Goal: Task Accomplishment & Management: Complete application form

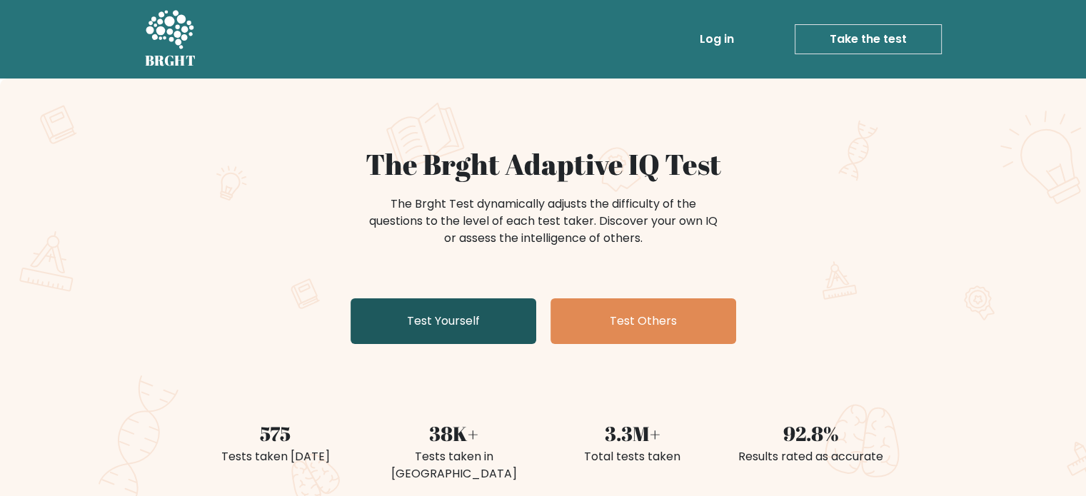
click at [414, 313] on link "Test Yourself" at bounding box center [444, 322] width 186 height 46
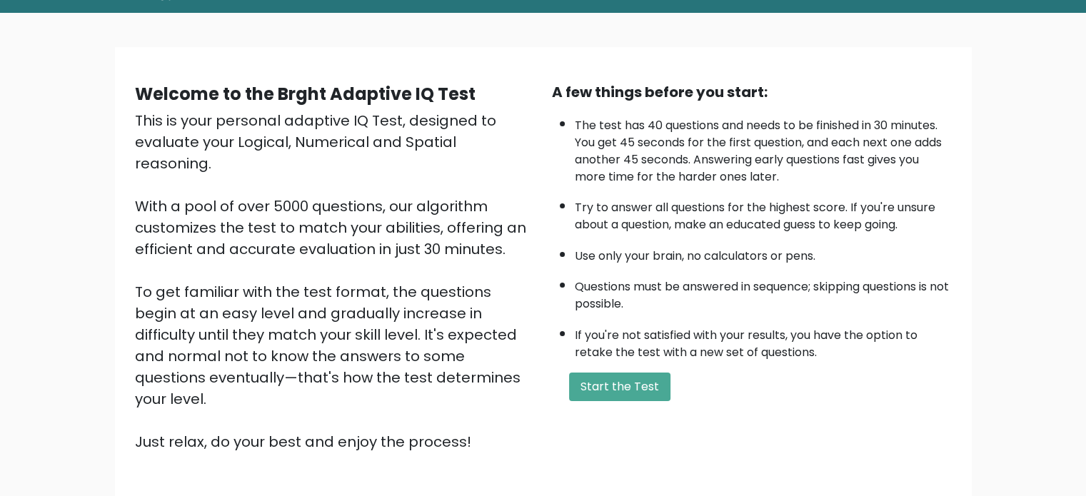
scroll to position [71, 0]
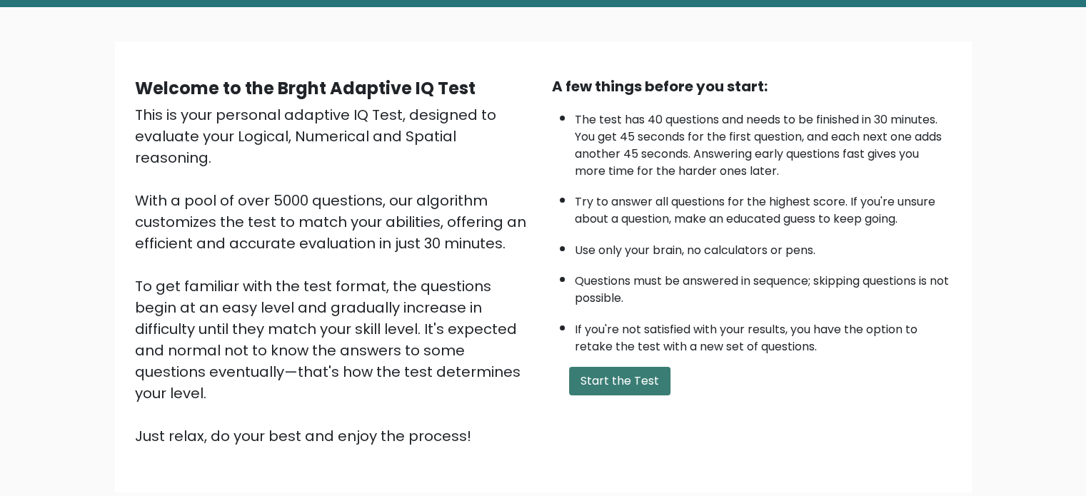
click at [614, 367] on button "Start the Test" at bounding box center [619, 381] width 101 height 29
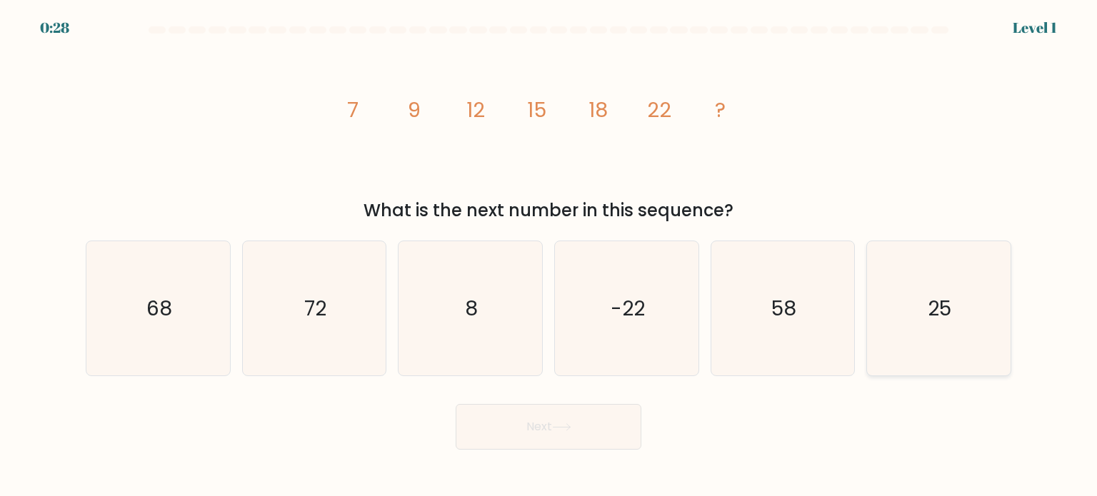
click at [961, 334] on icon "25" at bounding box center [938, 308] width 134 height 134
click at [549, 256] on input "f. 25" at bounding box center [549, 252] width 1 height 7
radio input "true"
click at [574, 434] on button "Next" at bounding box center [549, 427] width 186 height 46
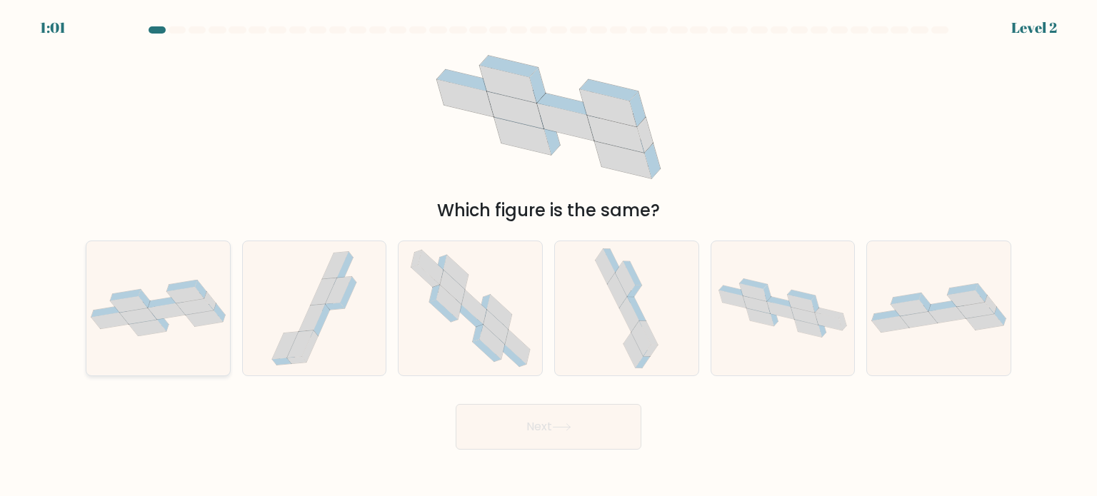
click at [181, 288] on icon at bounding box center [181, 286] width 30 height 11
click at [549, 256] on input "a." at bounding box center [549, 252] width 1 height 7
radio input "true"
click at [584, 421] on button "Next" at bounding box center [549, 427] width 186 height 46
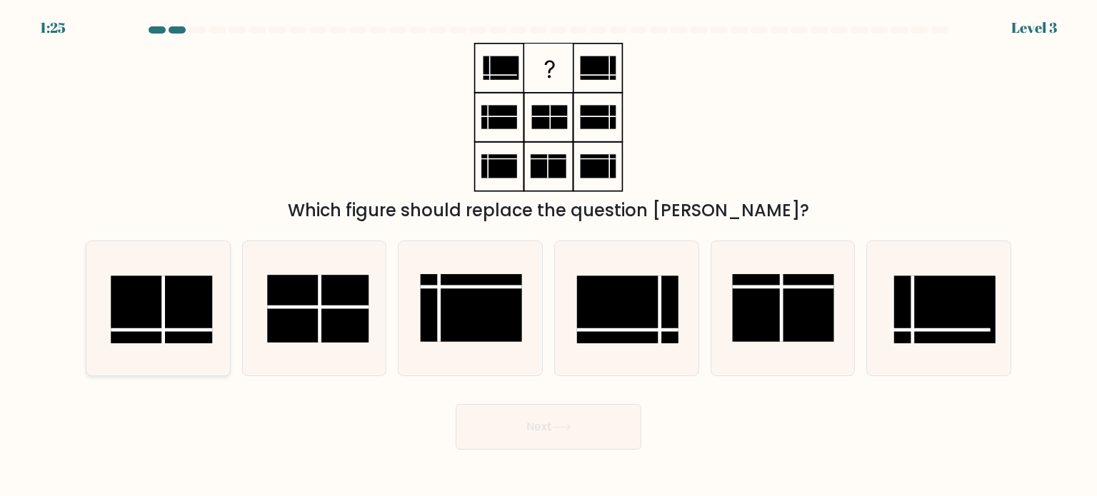
click at [173, 316] on rect at bounding box center [161, 310] width 101 height 68
click at [549, 256] on input "a." at bounding box center [549, 252] width 1 height 7
radio input "true"
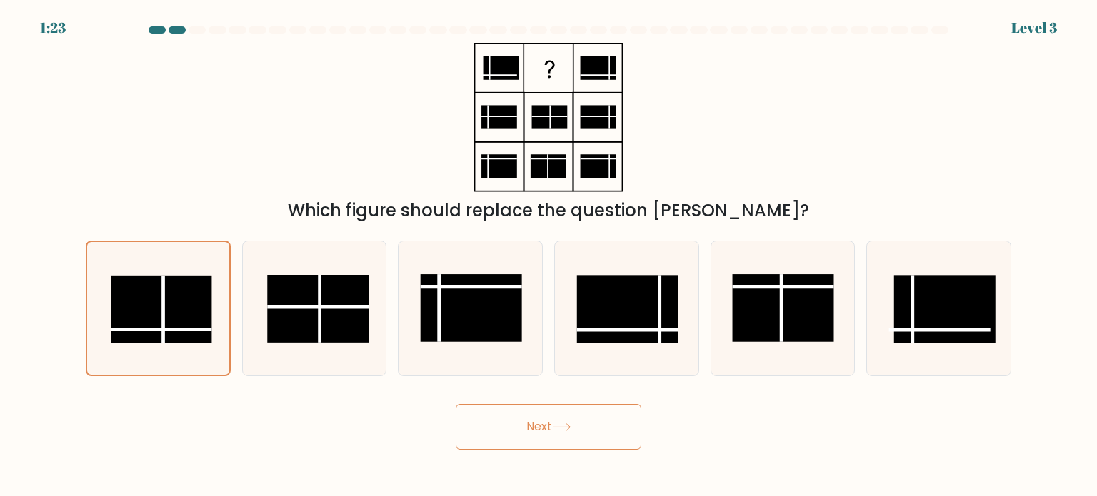
click at [571, 431] on icon at bounding box center [561, 428] width 19 height 8
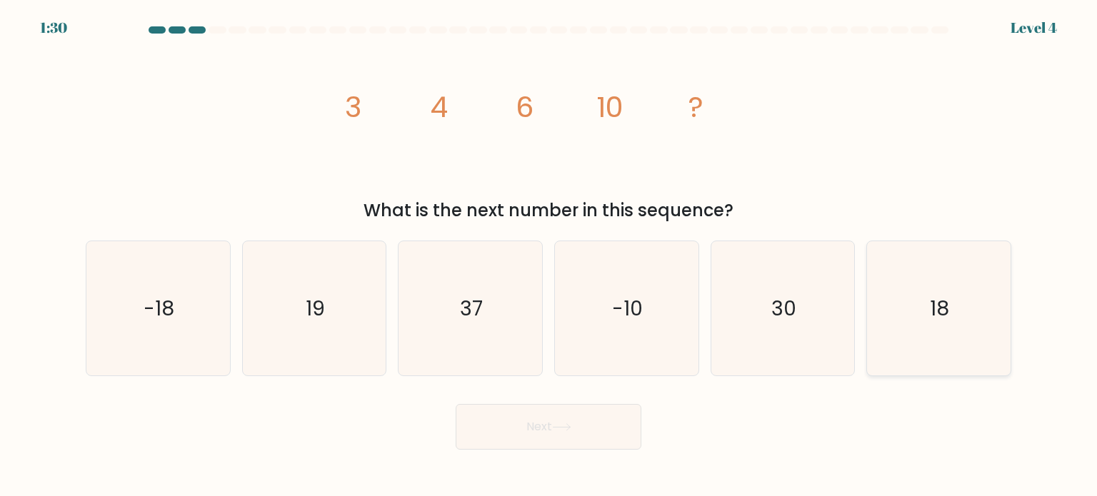
drag, startPoint x: 954, startPoint y: 295, endPoint x: 945, endPoint y: 293, distance: 8.8
click at [951, 295] on icon "18" at bounding box center [938, 308] width 134 height 134
click at [549, 256] on input "f. 18" at bounding box center [549, 252] width 1 height 7
radio input "true"
drag, startPoint x: 575, startPoint y: 424, endPoint x: 562, endPoint y: 422, distance: 12.9
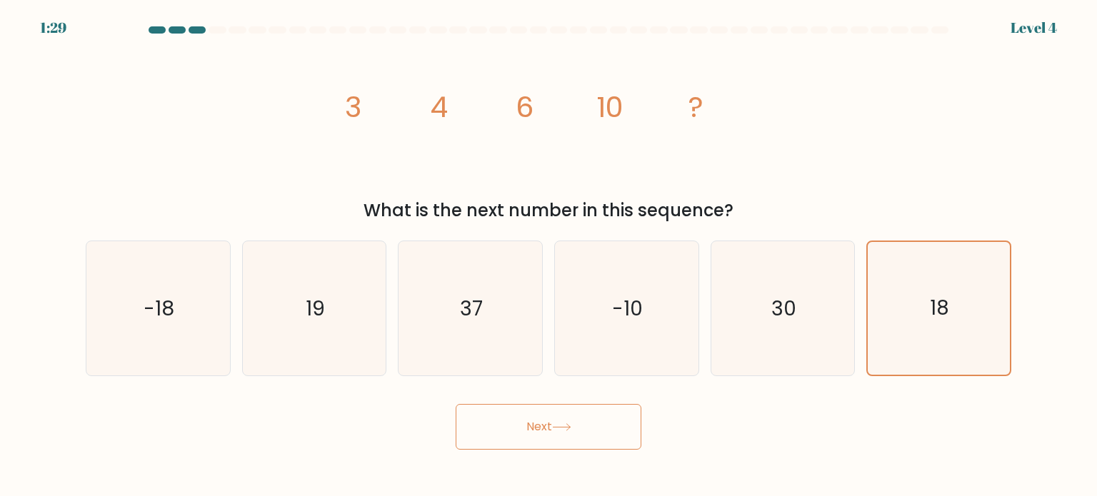
click at [573, 424] on button "Next" at bounding box center [549, 427] width 186 height 46
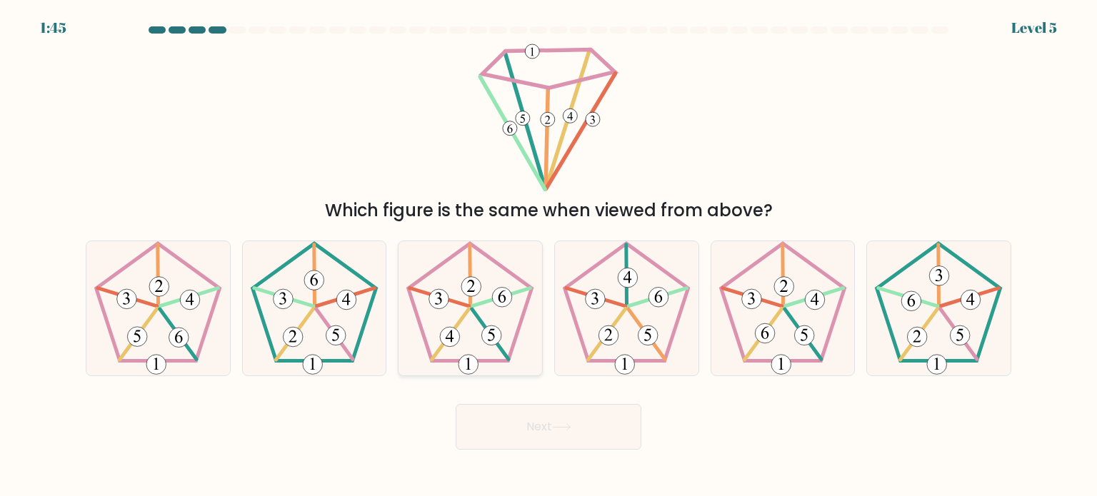
click at [447, 299] on 647 at bounding box center [439, 299] width 20 height 20
click at [549, 256] on input "c." at bounding box center [549, 252] width 1 height 7
radio input "true"
click at [523, 436] on button "Next" at bounding box center [549, 427] width 186 height 46
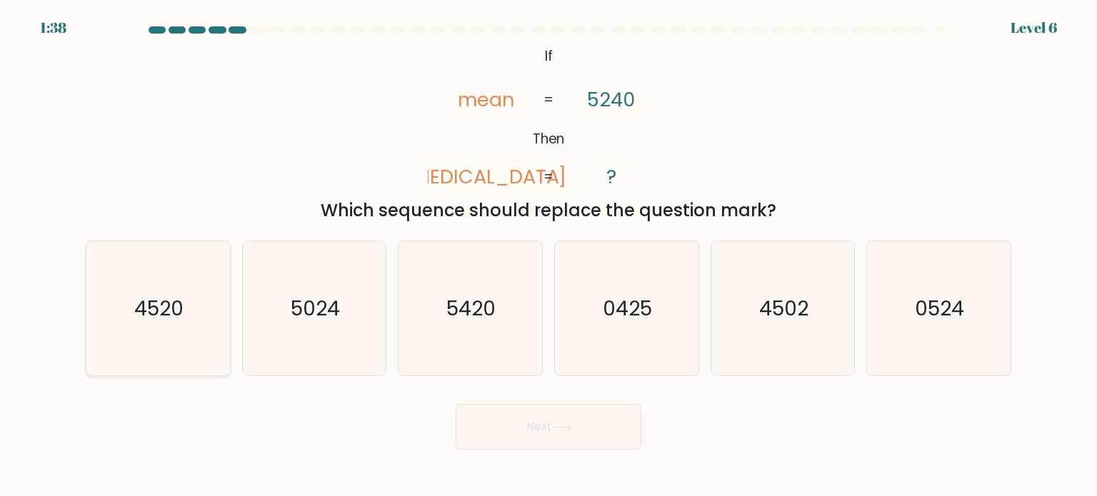
click at [178, 313] on text "4520" at bounding box center [159, 308] width 49 height 29
click at [549, 256] on input "a. 4520" at bounding box center [549, 252] width 1 height 7
radio input "true"
click at [569, 440] on button "Next" at bounding box center [549, 427] width 186 height 46
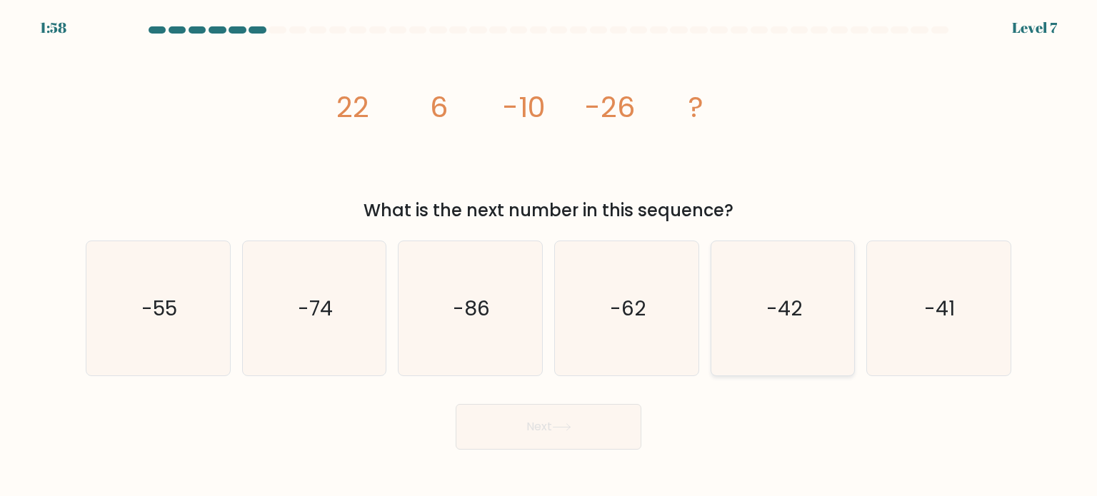
click at [797, 303] on text "-42" at bounding box center [784, 308] width 36 height 29
click at [549, 256] on input "e. -42" at bounding box center [549, 252] width 1 height 7
radio input "true"
click at [541, 420] on button "Next" at bounding box center [549, 427] width 186 height 46
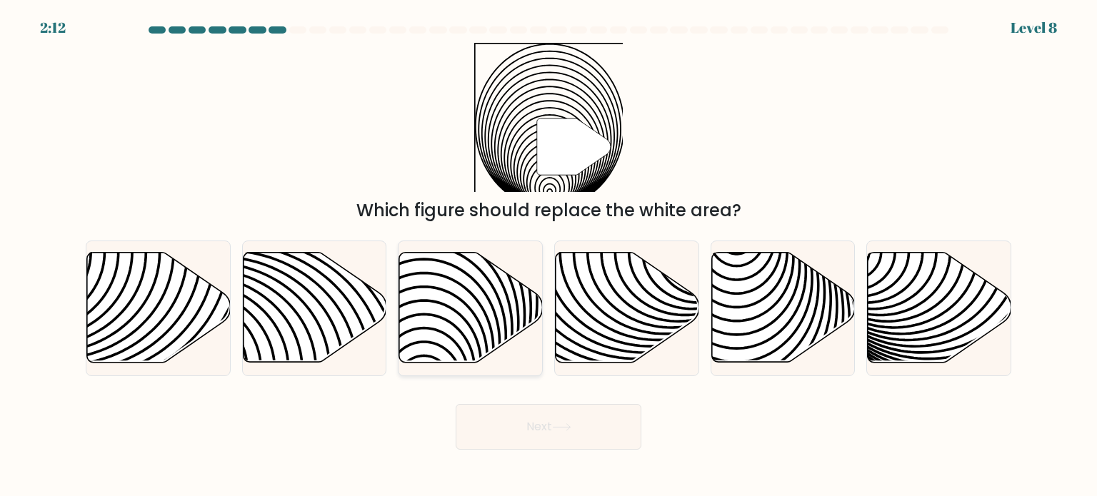
click at [509, 296] on icon at bounding box center [471, 308] width 144 height 110
click at [549, 256] on input "c." at bounding box center [549, 252] width 1 height 7
radio input "true"
click at [534, 440] on button "Next" at bounding box center [549, 427] width 186 height 46
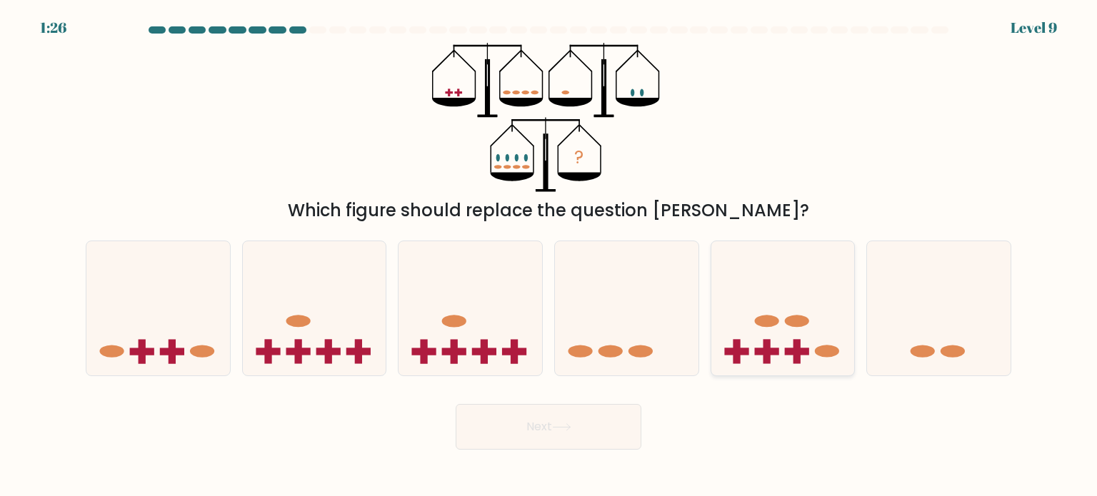
click at [764, 327] on icon at bounding box center [783, 308] width 144 height 119
click at [549, 256] on input "e." at bounding box center [549, 252] width 1 height 7
radio input "true"
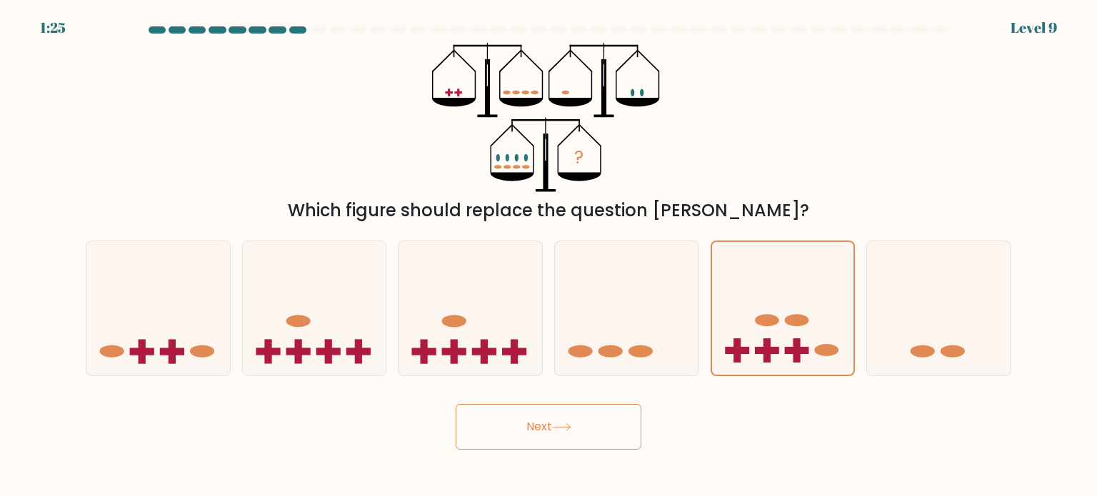
click at [561, 422] on button "Next" at bounding box center [549, 427] width 186 height 46
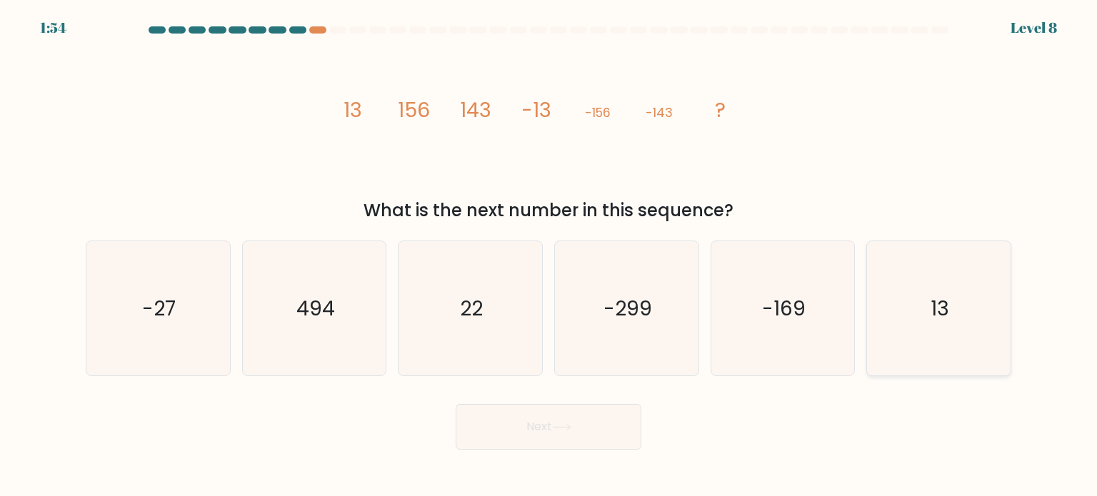
click at [960, 319] on icon "13" at bounding box center [938, 308] width 134 height 134
click at [549, 256] on input "f. 13" at bounding box center [549, 252] width 1 height 7
radio input "true"
click at [571, 425] on icon at bounding box center [561, 428] width 19 height 8
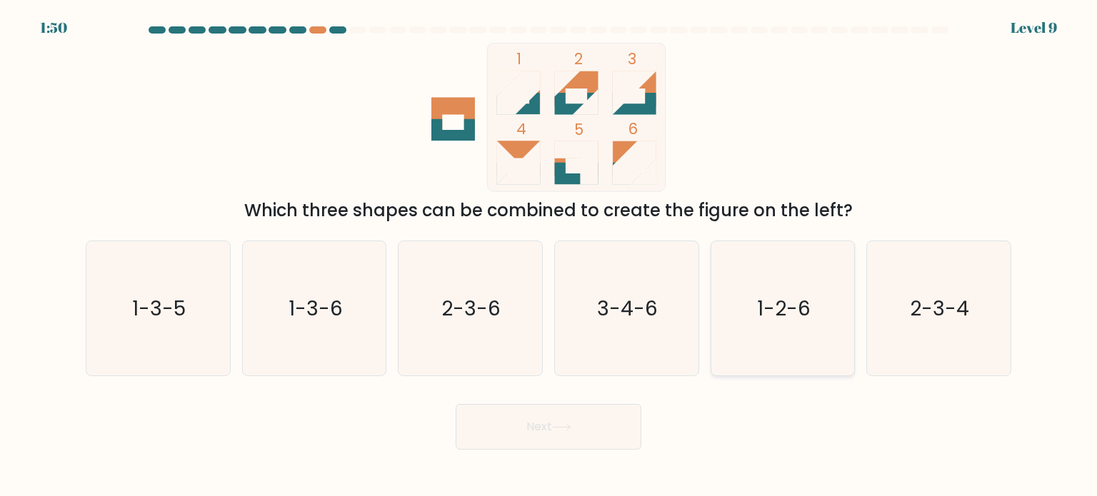
click at [800, 311] on text "1-2-6" at bounding box center [784, 308] width 54 height 29
click at [549, 256] on input "e. 1-2-6" at bounding box center [549, 252] width 1 height 7
radio input "true"
click at [508, 419] on button "Next" at bounding box center [549, 427] width 186 height 46
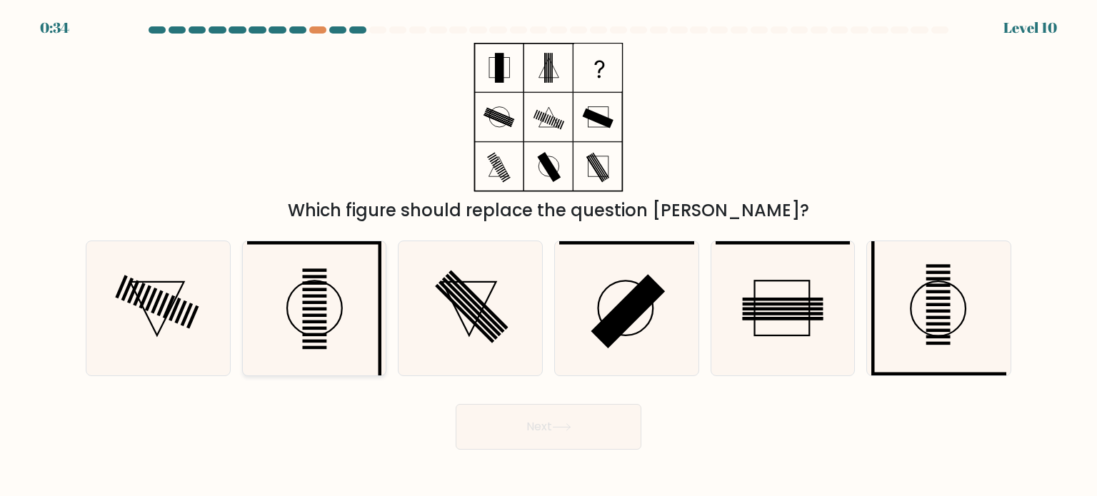
click at [294, 295] on icon at bounding box center [314, 308] width 134 height 134
click at [549, 256] on input "b." at bounding box center [549, 252] width 1 height 7
radio input "true"
click at [555, 422] on button "Next" at bounding box center [549, 427] width 186 height 46
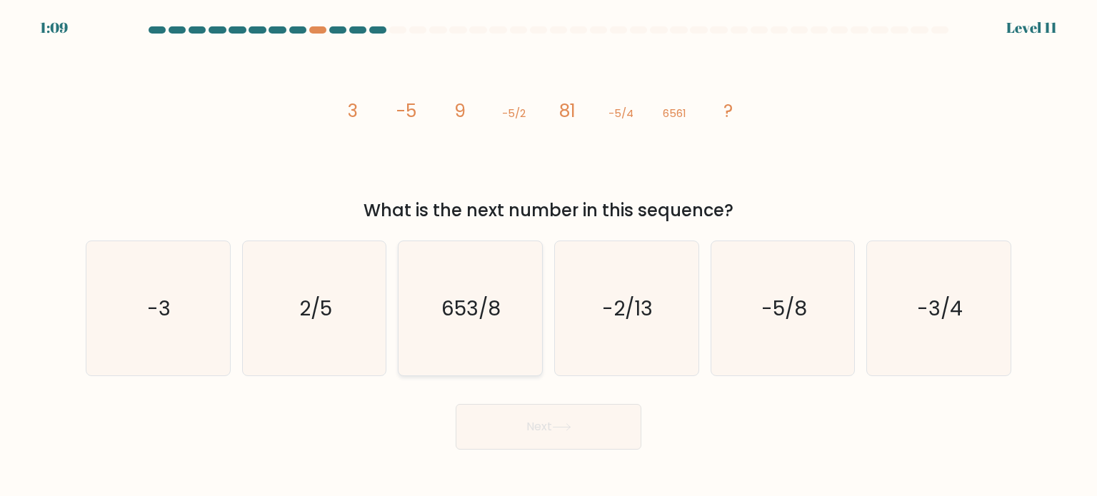
drag, startPoint x: 440, startPoint y: 319, endPoint x: 451, endPoint y: 322, distance: 11.8
click at [449, 321] on icon "653/8" at bounding box center [470, 308] width 134 height 134
drag, startPoint x: 542, startPoint y: 421, endPoint x: 543, endPoint y: 414, distance: 7.9
click at [543, 417] on button "Next" at bounding box center [549, 427] width 186 height 46
click at [540, 409] on button "Next" at bounding box center [549, 427] width 186 height 46
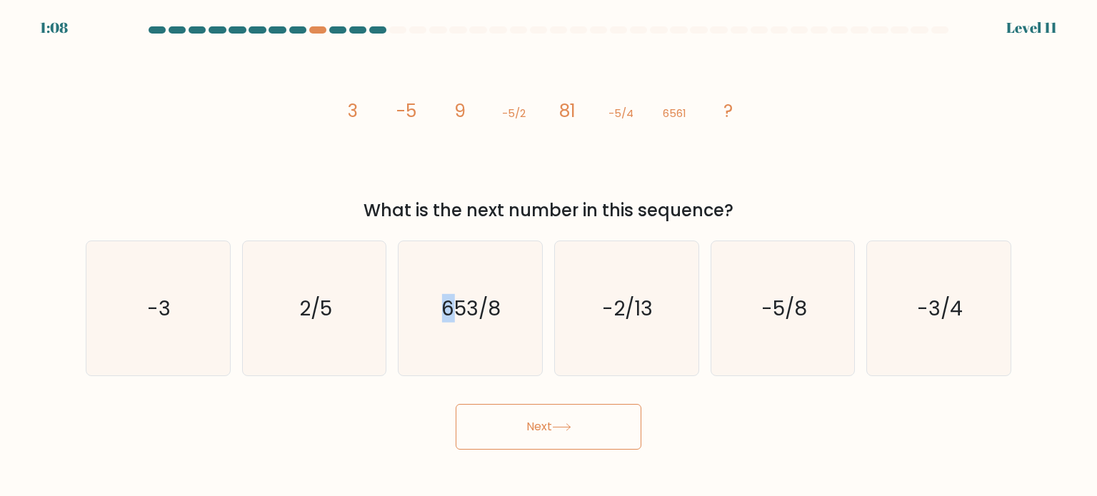
click at [539, 411] on button "Next" at bounding box center [549, 427] width 186 height 46
click at [489, 334] on icon "653/8" at bounding box center [470, 308] width 134 height 134
click at [549, 256] on input "c. 653/8" at bounding box center [549, 252] width 1 height 7
radio input "true"
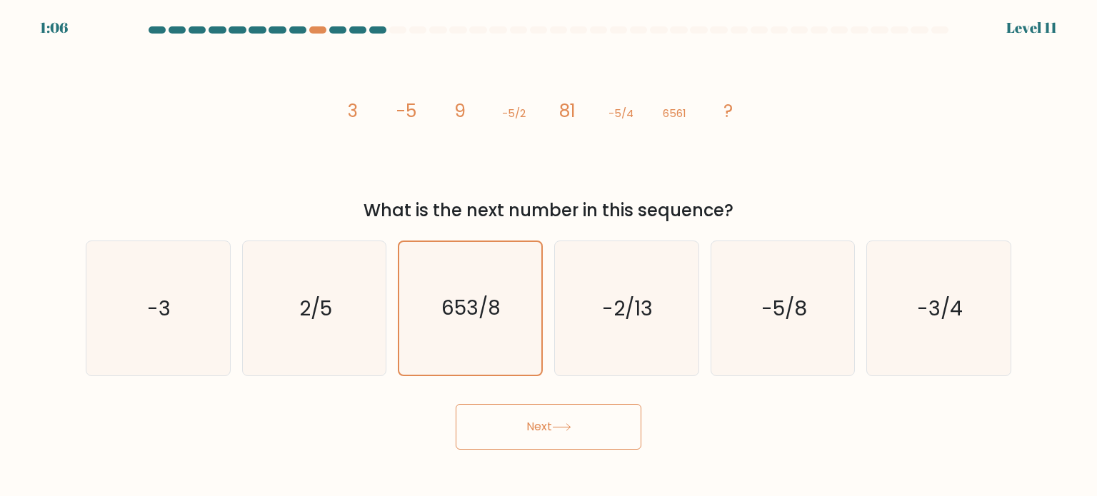
click at [524, 412] on button "Next" at bounding box center [549, 427] width 186 height 46
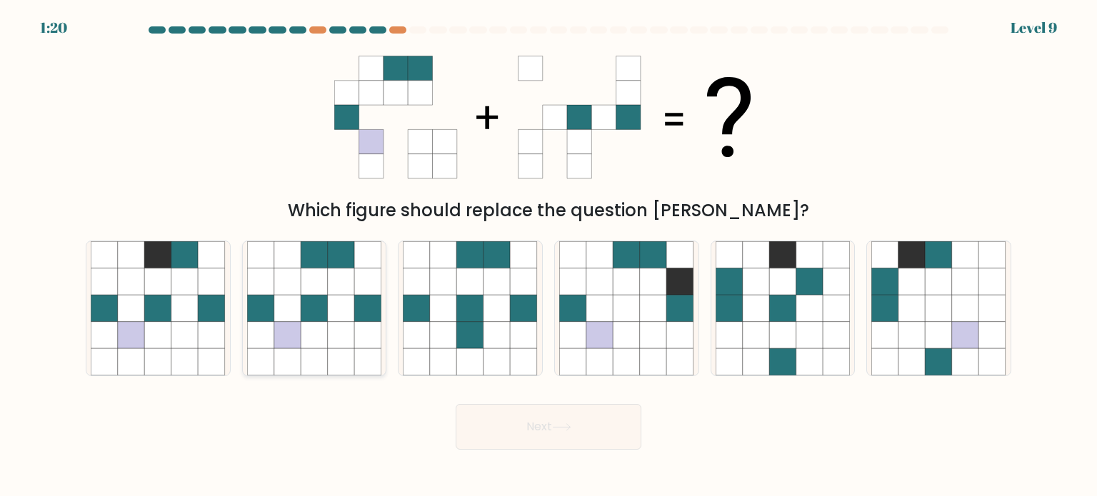
click at [309, 312] on icon at bounding box center [314, 308] width 27 height 27
click at [549, 256] on input "b." at bounding box center [549, 252] width 1 height 7
radio input "true"
click at [562, 424] on icon at bounding box center [561, 428] width 19 height 8
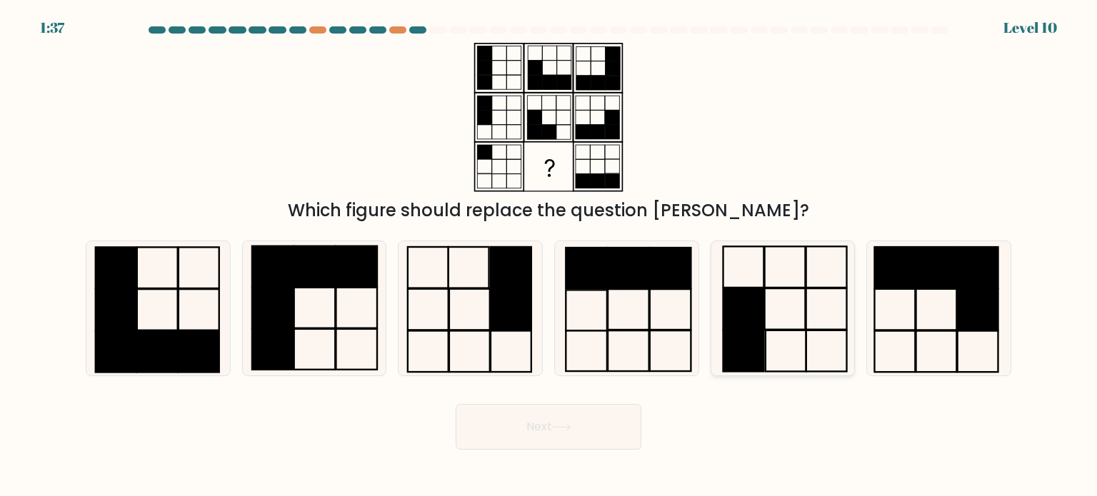
click at [738, 337] on rect at bounding box center [743, 351] width 41 height 41
click at [549, 256] on input "e." at bounding box center [549, 252] width 1 height 7
radio input "true"
click at [561, 417] on button "Next" at bounding box center [549, 427] width 186 height 46
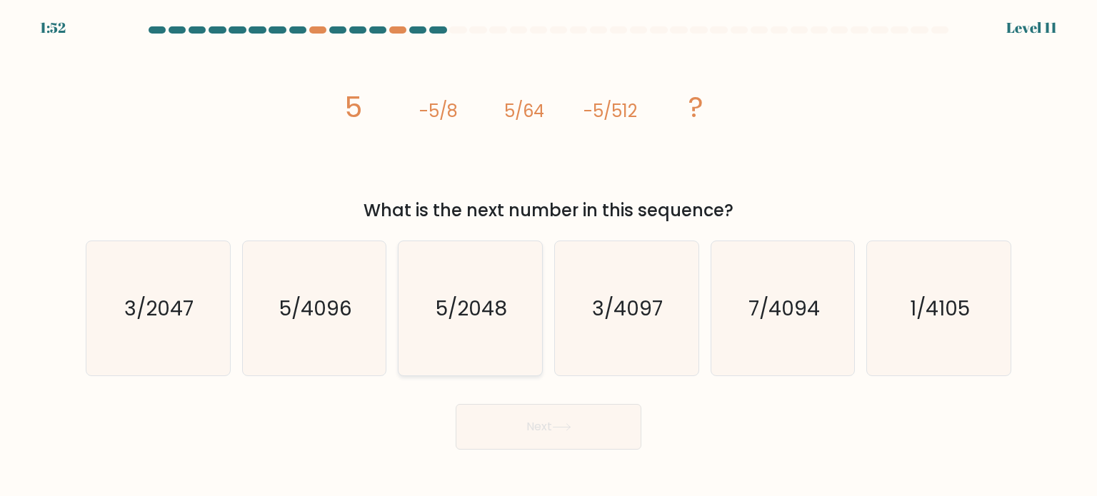
click at [480, 309] on text "5/2048" at bounding box center [471, 308] width 71 height 29
click at [549, 256] on input "c. 5/2048" at bounding box center [549, 252] width 1 height 7
radio input "true"
click at [554, 434] on button "Next" at bounding box center [549, 427] width 186 height 46
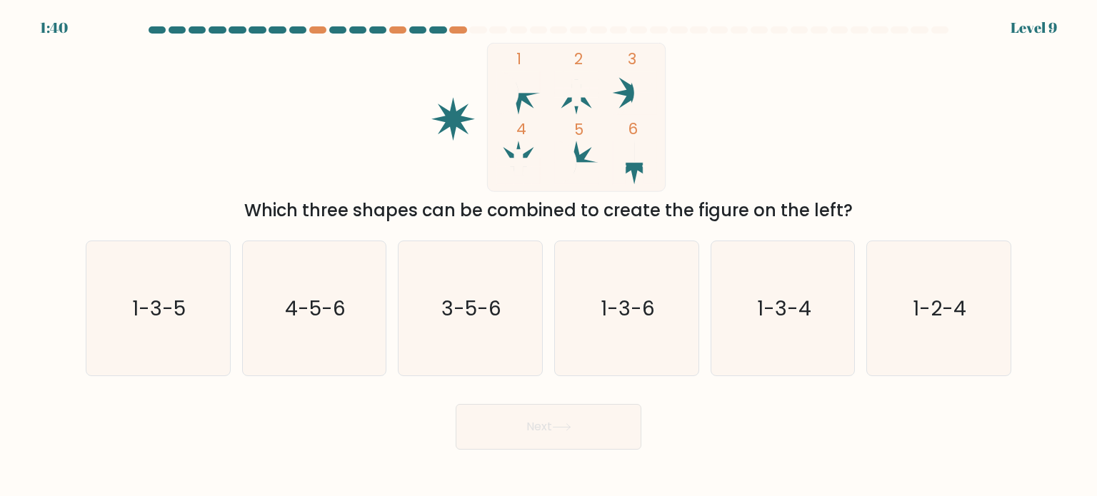
click at [631, 99] on icon at bounding box center [635, 93] width 44 height 44
click at [505, 100] on icon at bounding box center [506, 93] width 21 height 44
click at [514, 98] on icon at bounding box center [506, 93] width 21 height 44
click at [521, 95] on icon at bounding box center [518, 93] width 44 height 44
click at [629, 315] on text "1-3-6" at bounding box center [628, 308] width 54 height 29
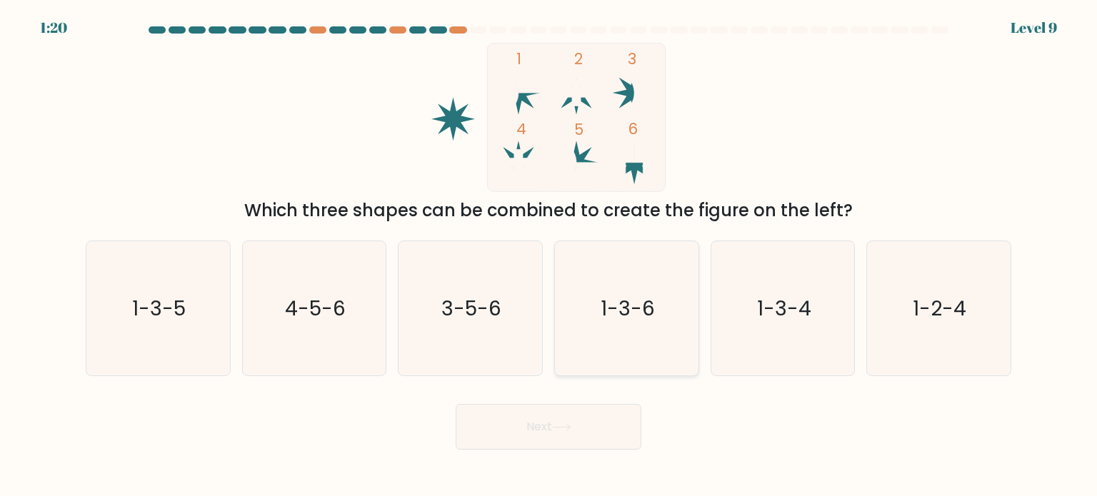
click at [549, 256] on input "d. 1-3-6" at bounding box center [549, 252] width 1 height 7
radio input "true"
click at [621, 309] on text "1-3-6" at bounding box center [628, 308] width 54 height 28
click at [549, 256] on input "d. 1-3-6" at bounding box center [549, 252] width 1 height 7
drag, startPoint x: 170, startPoint y: 327, endPoint x: 169, endPoint y: 335, distance: 8.0
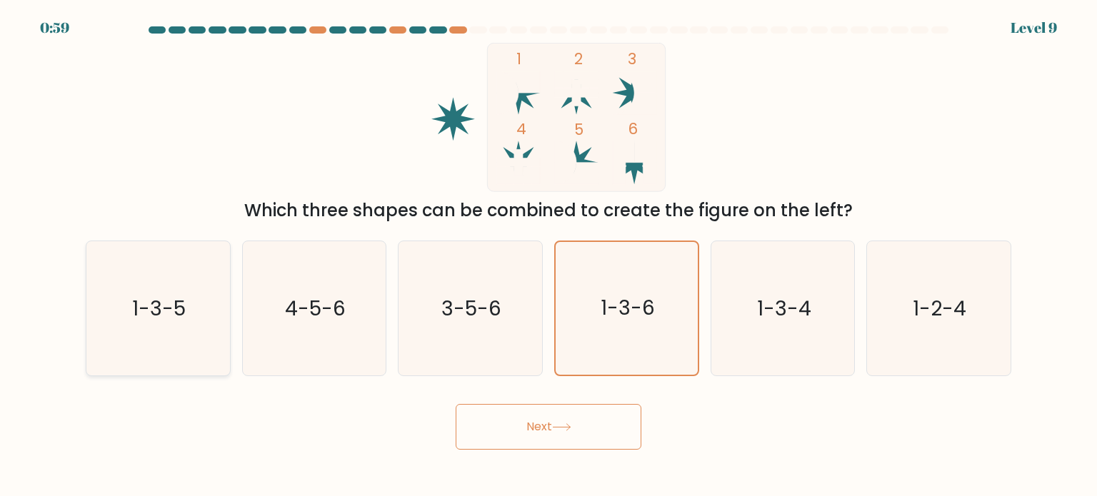
click at [169, 335] on icon "1-3-5" at bounding box center [158, 308] width 134 height 134
click at [549, 256] on input "a. 1-3-5" at bounding box center [549, 252] width 1 height 7
radio input "true"
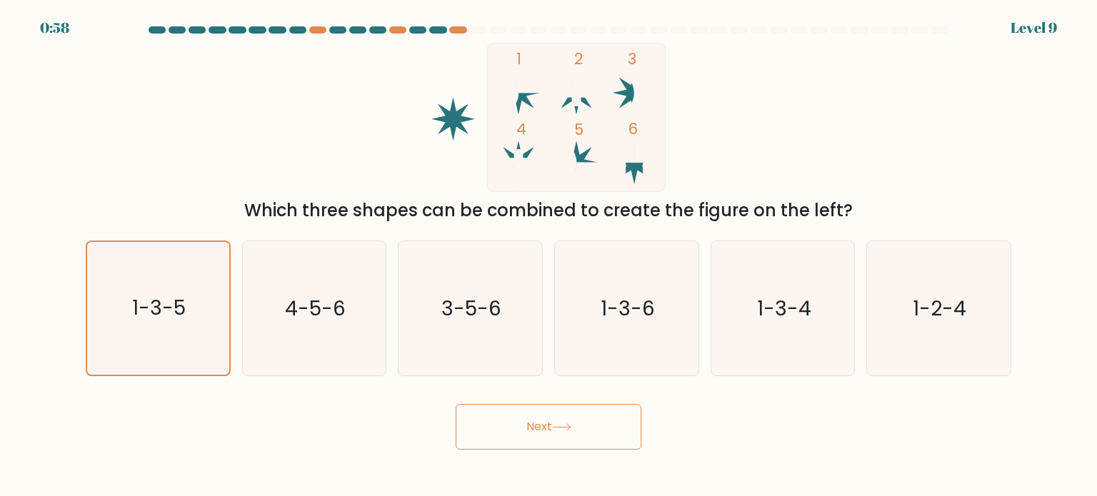
drag, startPoint x: 554, startPoint y: 431, endPoint x: 548, endPoint y: 424, distance: 9.1
click at [552, 429] on button "Next" at bounding box center [549, 427] width 186 height 46
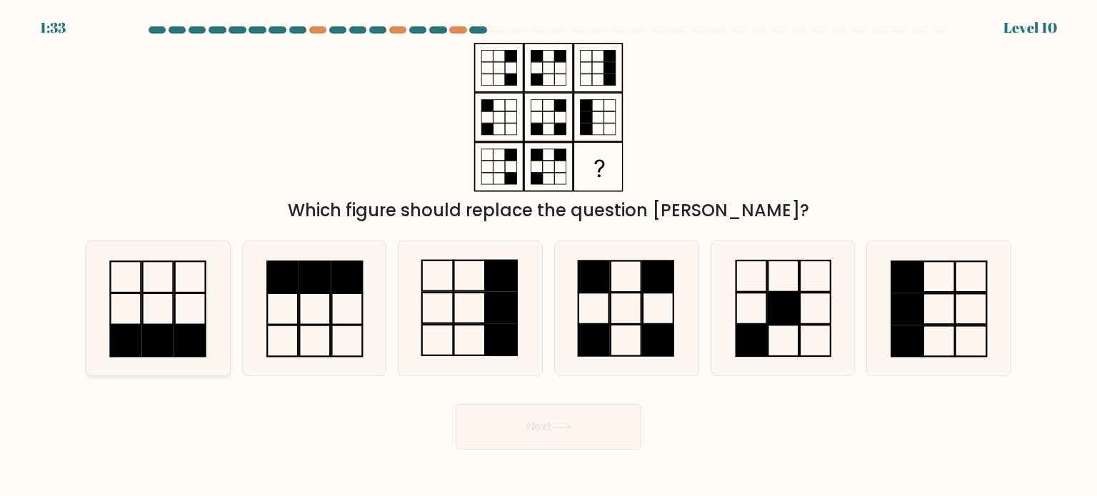
drag, startPoint x: 554, startPoint y: 422, endPoint x: 215, endPoint y: 297, distance: 360.9
click at [211, 301] on icon at bounding box center [158, 308] width 134 height 134
click at [549, 256] on input "a." at bounding box center [549, 252] width 1 height 7
radio input "true"
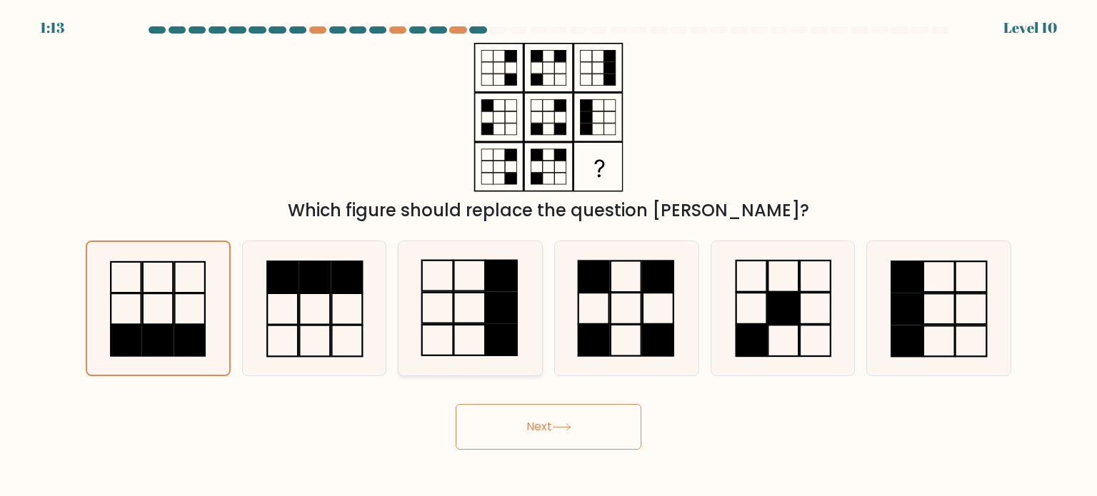
click at [450, 319] on icon at bounding box center [470, 308] width 134 height 134
click at [549, 256] on input "c." at bounding box center [549, 252] width 1 height 7
radio input "true"
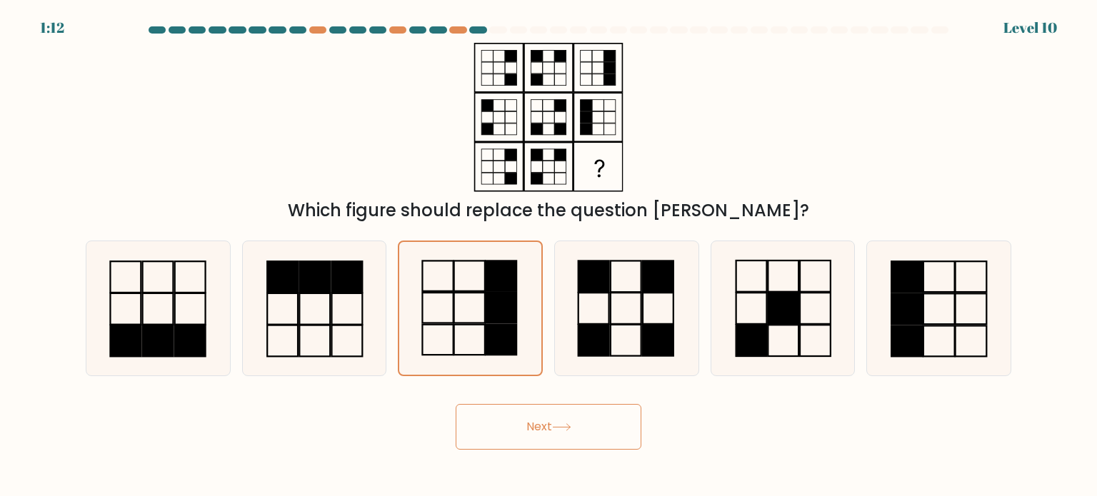
click at [562, 429] on icon at bounding box center [561, 428] width 19 height 8
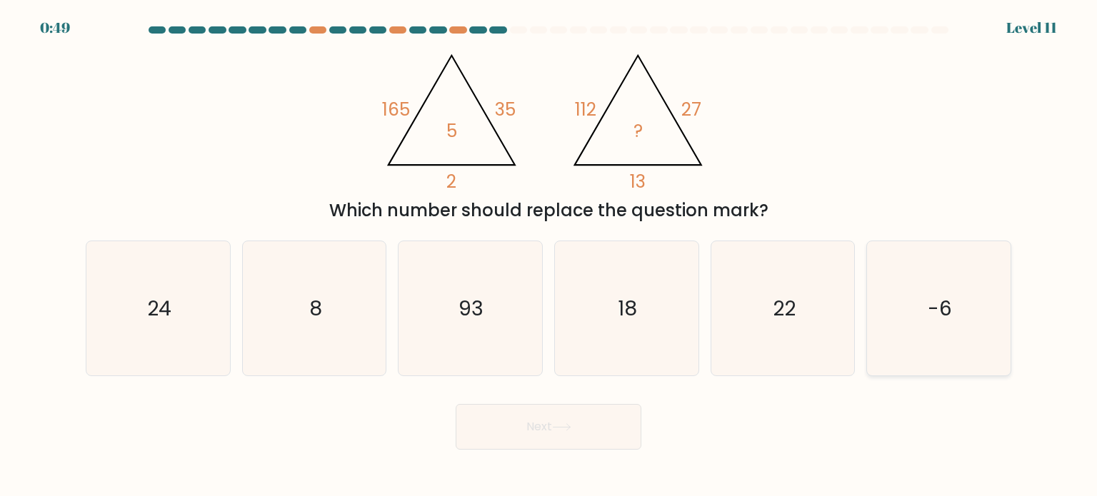
click at [949, 300] on text "-6" at bounding box center [940, 308] width 24 height 29
click at [549, 256] on input "f. -6" at bounding box center [549, 252] width 1 height 7
radio input "true"
click at [531, 422] on button "Next" at bounding box center [549, 427] width 186 height 46
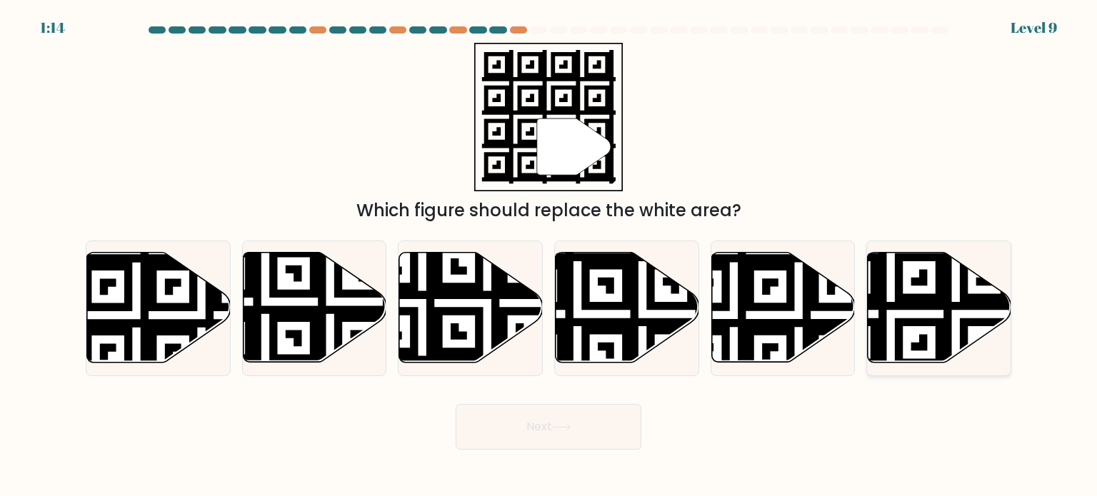
click at [936, 286] on icon at bounding box center [891, 249] width 260 height 260
click at [549, 256] on input "f." at bounding box center [549, 252] width 1 height 7
radio input "true"
click at [571, 430] on icon at bounding box center [561, 428] width 19 height 8
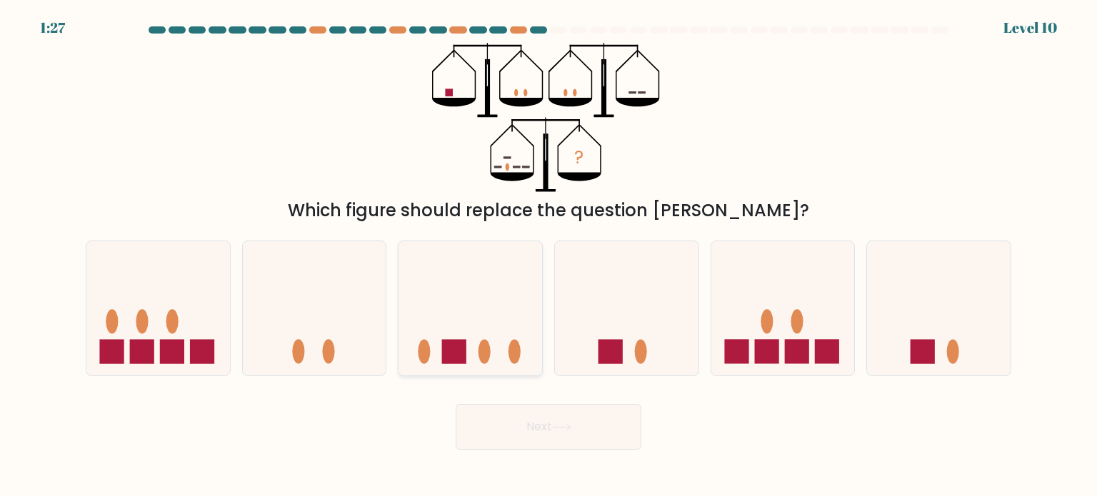
drag, startPoint x: 477, startPoint y: 355, endPoint x: 518, endPoint y: 409, distance: 67.9
click at [479, 355] on icon at bounding box center [471, 308] width 144 height 119
click at [549, 256] on input "c." at bounding box center [549, 252] width 1 height 7
radio input "true"
click at [520, 412] on button "Next" at bounding box center [549, 427] width 186 height 46
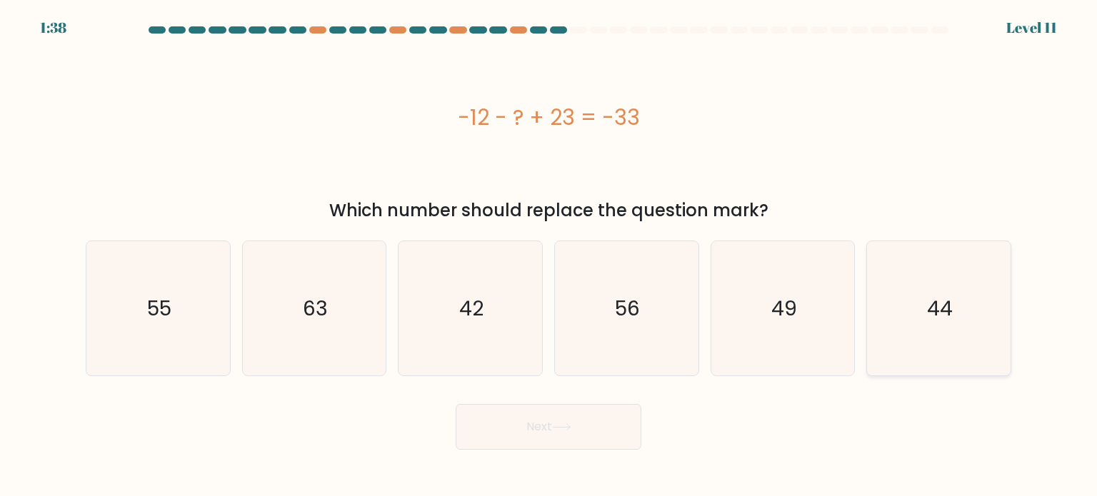
click at [948, 305] on text "44" at bounding box center [940, 308] width 26 height 29
click at [549, 256] on input "f. 44" at bounding box center [549, 252] width 1 height 7
radio input "true"
click at [500, 325] on icon "42" at bounding box center [470, 308] width 134 height 134
click at [549, 256] on input "c. 42" at bounding box center [549, 252] width 1 height 7
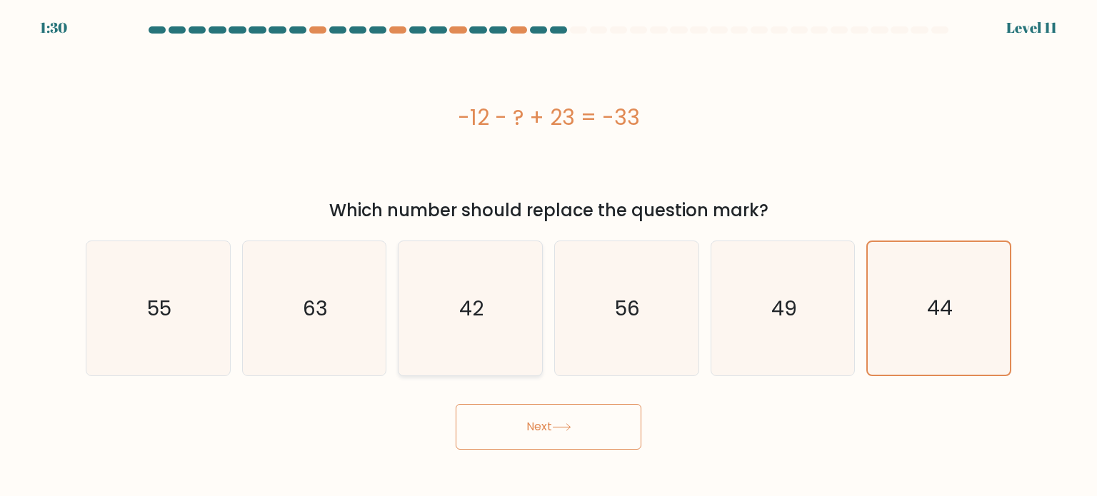
radio input "true"
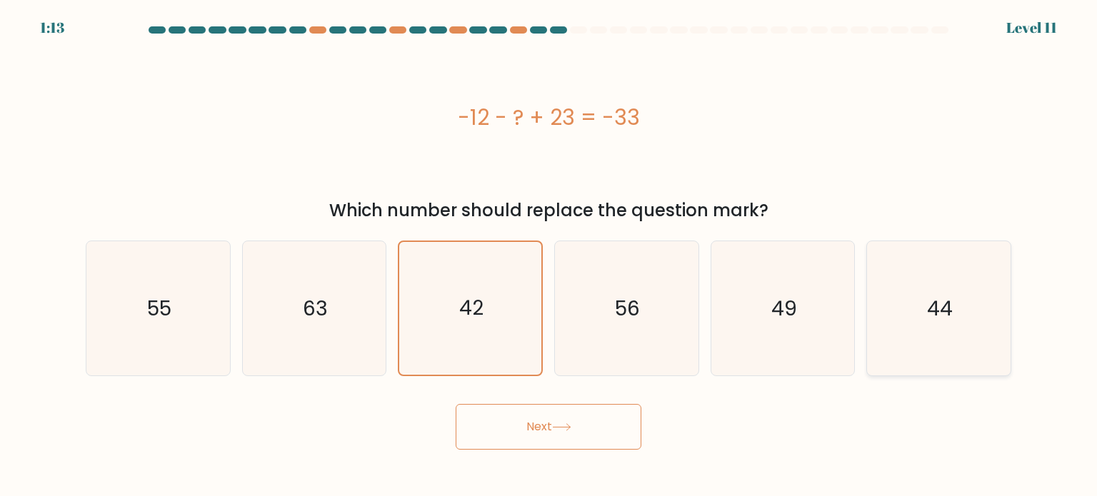
click at [934, 291] on icon "44" at bounding box center [938, 308] width 134 height 134
click at [549, 256] on input "f. 44" at bounding box center [549, 252] width 1 height 7
radio input "true"
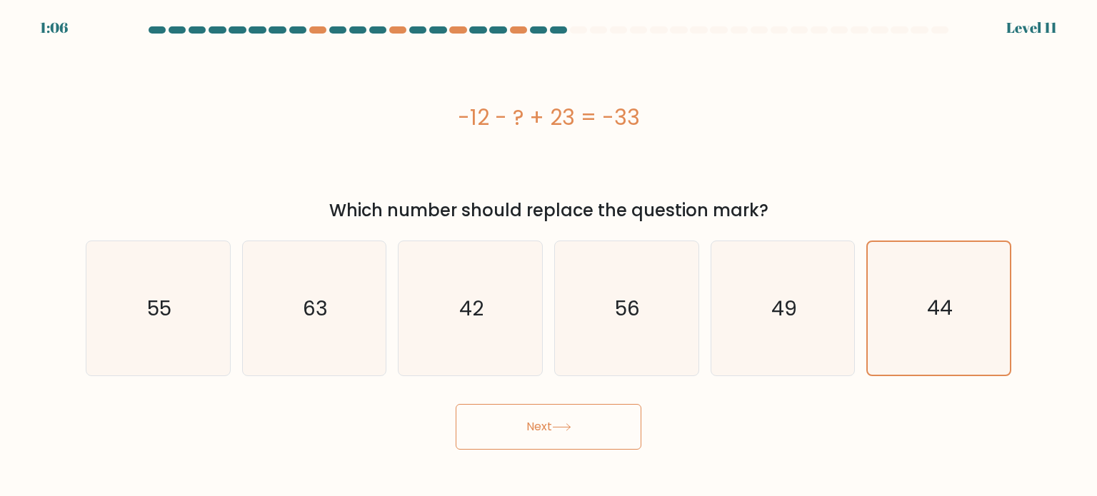
click at [542, 426] on button "Next" at bounding box center [549, 427] width 186 height 46
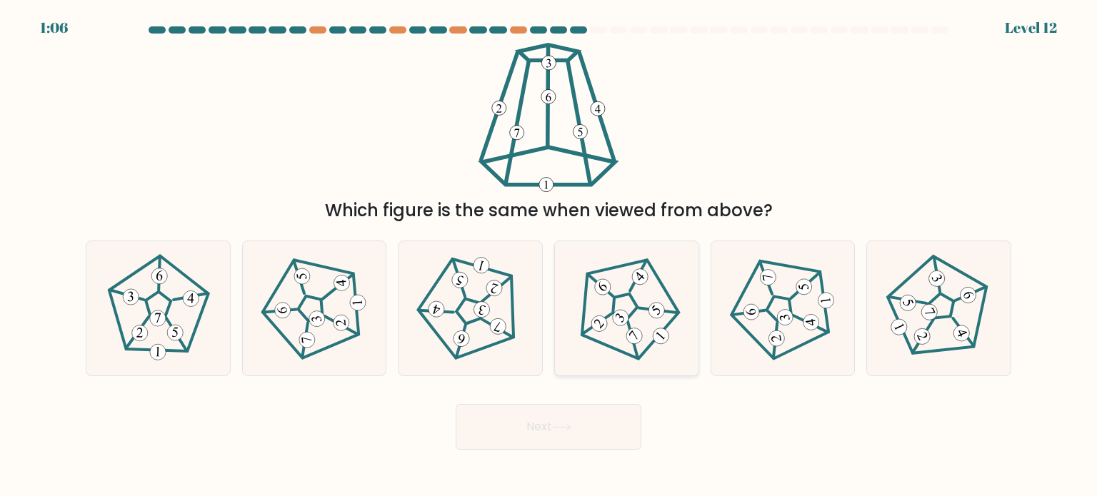
click at [618, 289] on icon at bounding box center [627, 308] width 108 height 108
click at [549, 256] on input "d." at bounding box center [549, 252] width 1 height 7
radio input "true"
click at [547, 433] on button "Next" at bounding box center [549, 427] width 186 height 46
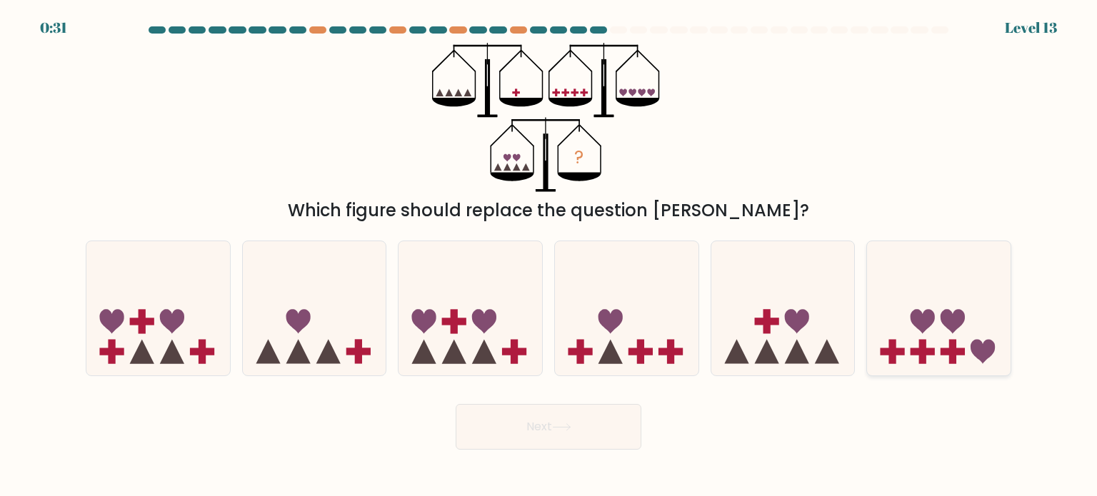
click at [925, 326] on icon at bounding box center [923, 321] width 24 height 24
click at [549, 256] on input "f." at bounding box center [549, 252] width 1 height 7
radio input "true"
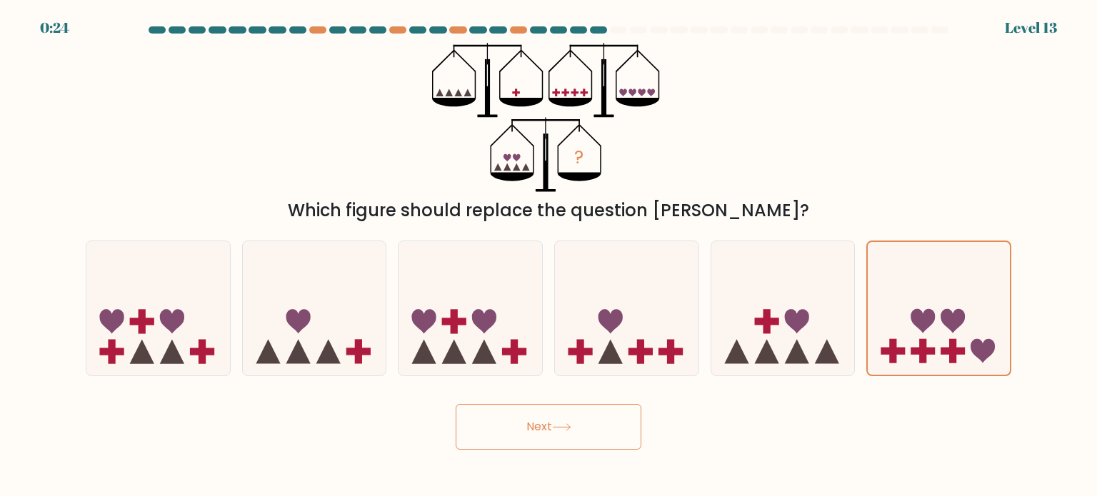
click at [562, 417] on button "Next" at bounding box center [549, 427] width 186 height 46
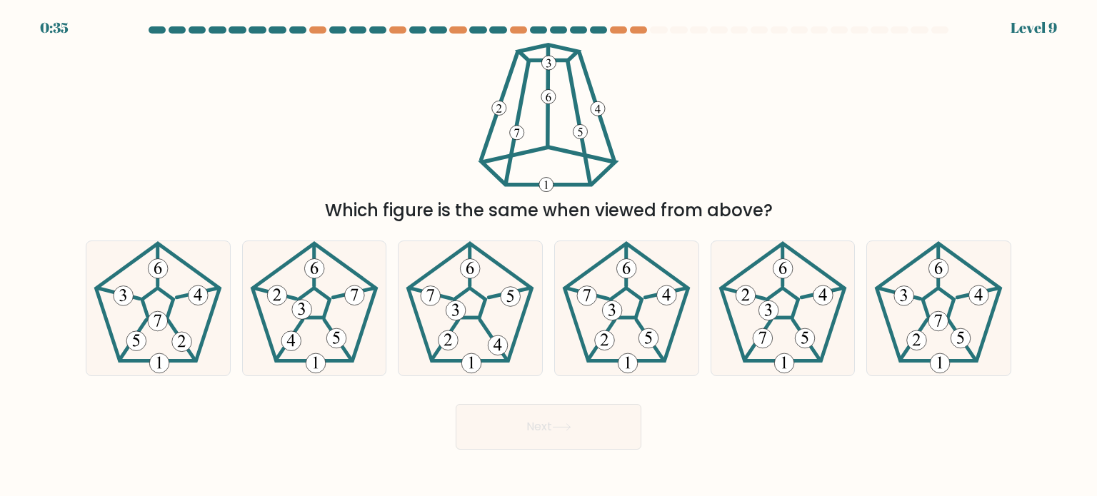
drag, startPoint x: 911, startPoint y: 351, endPoint x: 686, endPoint y: 396, distance: 229.3
click at [909, 351] on icon at bounding box center [938, 308] width 134 height 134
click at [549, 256] on input "f." at bounding box center [549, 252] width 1 height 7
radio input "true"
click at [655, 29] on div at bounding box center [658, 29] width 17 height 7
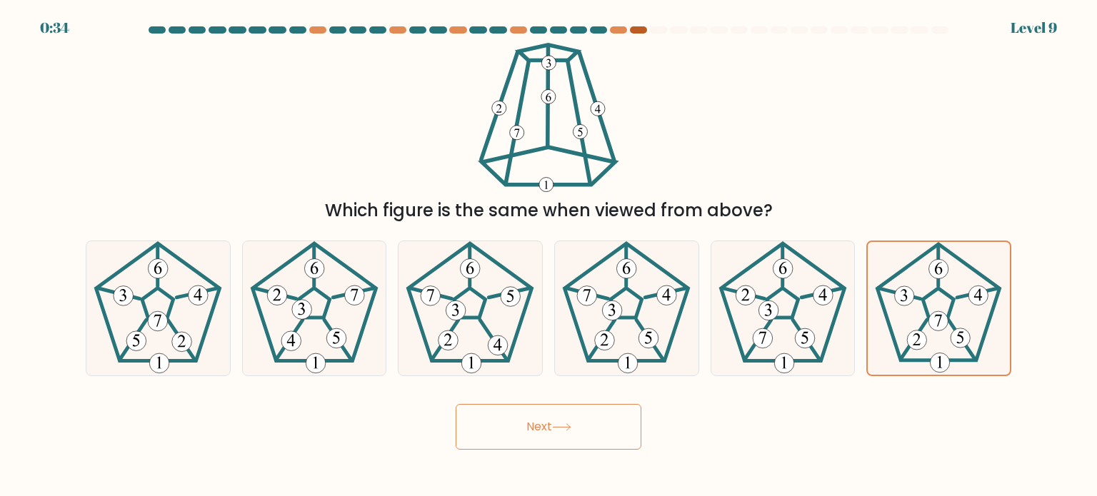
click at [639, 31] on div at bounding box center [638, 29] width 17 height 7
drag, startPoint x: 656, startPoint y: 29, endPoint x: 646, endPoint y: 29, distance: 10.7
click at [657, 29] on div at bounding box center [658, 29] width 17 height 7
click at [639, 29] on div at bounding box center [638, 29] width 17 height 7
click at [617, 29] on div at bounding box center [618, 29] width 17 height 7
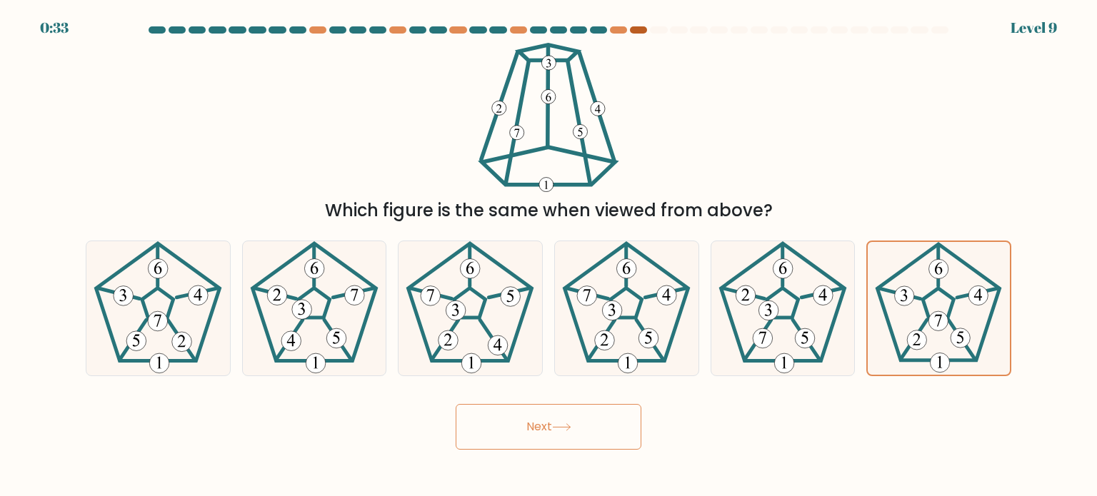
click at [639, 29] on div at bounding box center [638, 29] width 17 height 7
click at [654, 29] on div at bounding box center [658, 29] width 17 height 7
click at [743, 364] on icon at bounding box center [783, 308] width 134 height 134
click at [549, 256] on input "e." at bounding box center [549, 252] width 1 height 7
radio input "true"
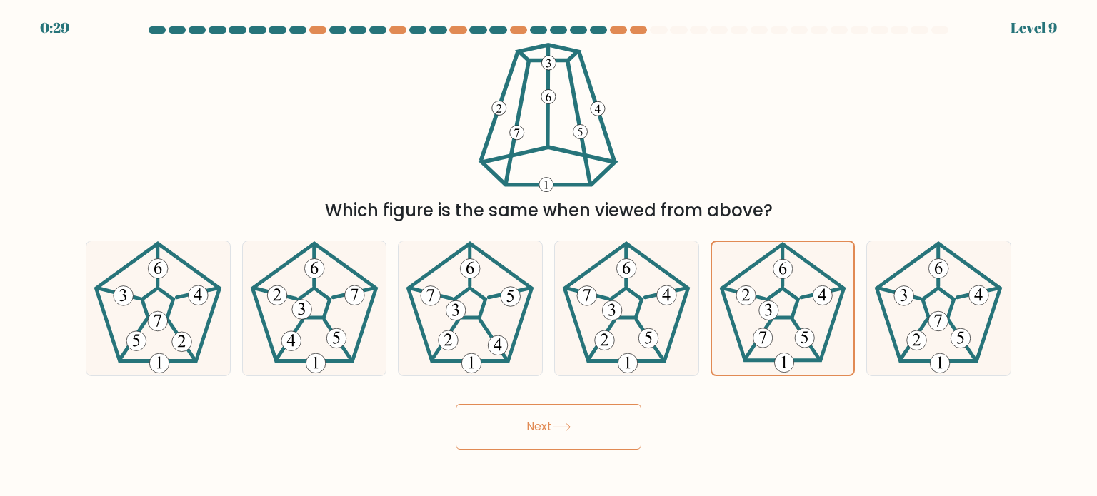
click at [577, 421] on button "Next" at bounding box center [549, 427] width 186 height 46
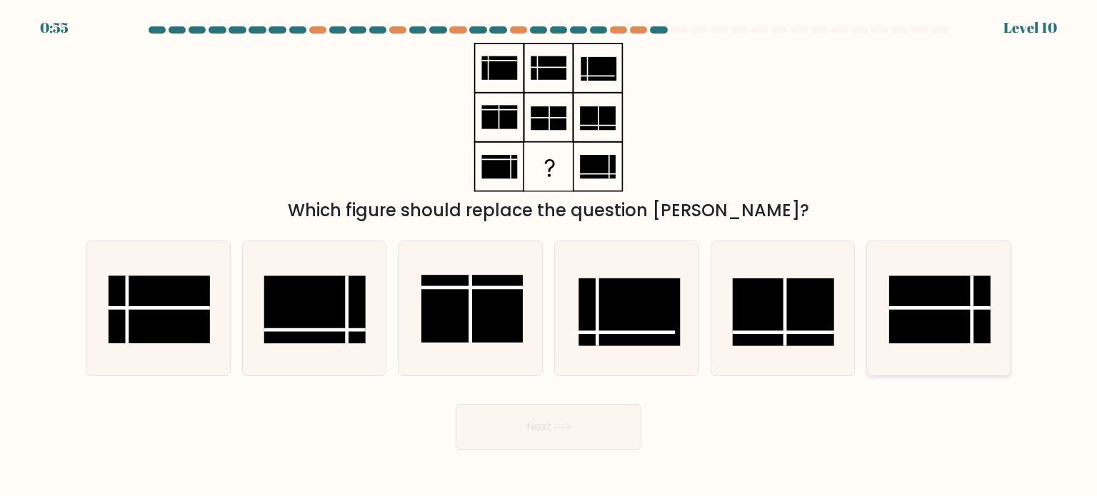
click at [960, 294] on rect at bounding box center [939, 310] width 101 height 68
click at [549, 256] on input "f." at bounding box center [549, 252] width 1 height 7
radio input "true"
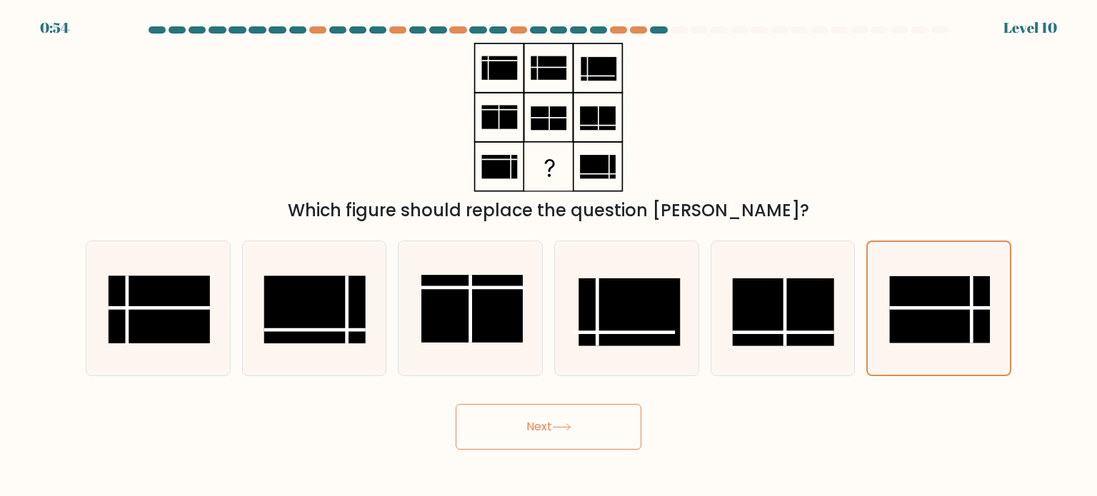
click at [561, 436] on button "Next" at bounding box center [549, 427] width 186 height 46
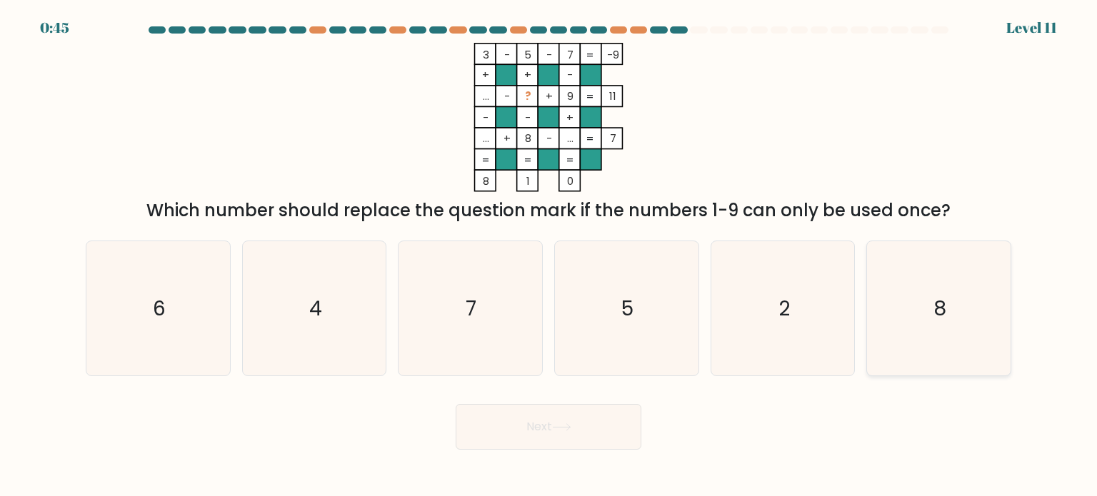
click at [912, 317] on icon "8" at bounding box center [938, 308] width 134 height 134
click at [549, 256] on input "f. 8" at bounding box center [549, 252] width 1 height 7
radio input "true"
click at [546, 439] on button "Next" at bounding box center [549, 427] width 186 height 46
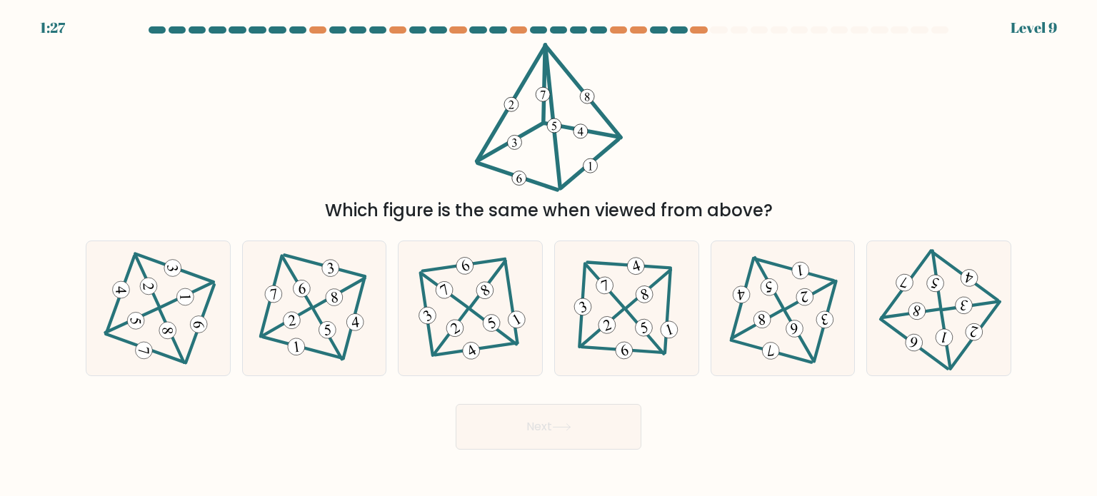
drag, startPoint x: 774, startPoint y: 339, endPoint x: 671, endPoint y: 385, distance: 112.8
click at [769, 338] on icon at bounding box center [782, 308] width 109 height 108
click at [549, 256] on input "e." at bounding box center [549, 252] width 1 height 7
radio input "true"
click at [595, 434] on button "Next" at bounding box center [549, 427] width 186 height 46
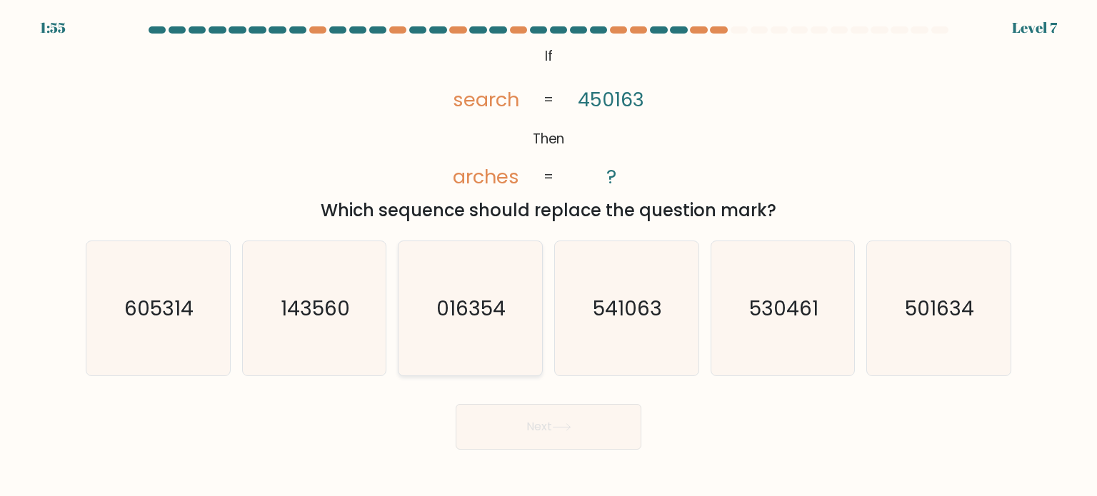
click at [467, 309] on text "016354" at bounding box center [471, 308] width 69 height 29
click at [549, 256] on input "c. 016354" at bounding box center [549, 252] width 1 height 7
radio input "true"
click at [553, 421] on button "Next" at bounding box center [549, 427] width 186 height 46
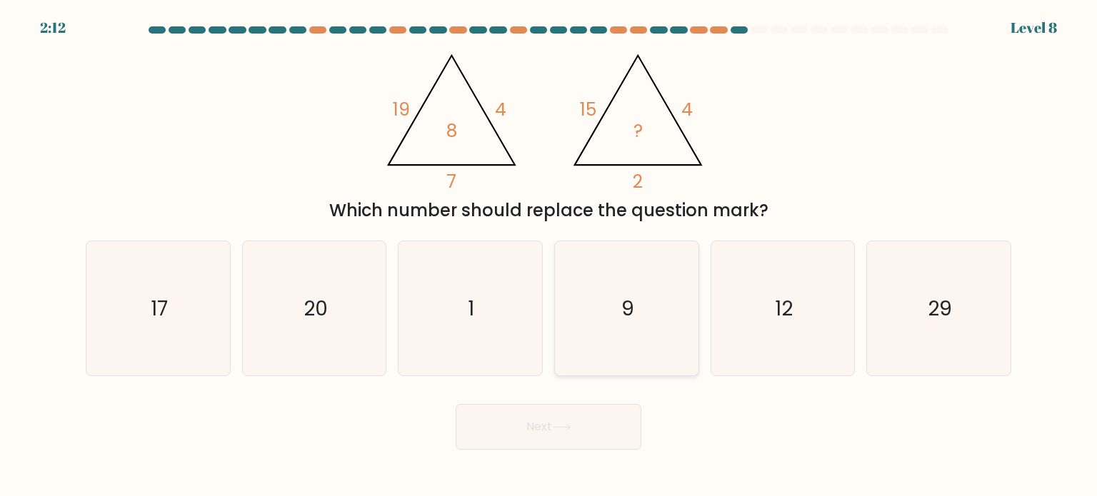
drag, startPoint x: 622, startPoint y: 309, endPoint x: 616, endPoint y: 324, distance: 16.3
click at [621, 308] on text "9" at bounding box center [627, 308] width 13 height 29
click at [549, 256] on input "d. 9" at bounding box center [549, 252] width 1 height 7
radio input "true"
click at [534, 425] on button "Next" at bounding box center [549, 427] width 186 height 46
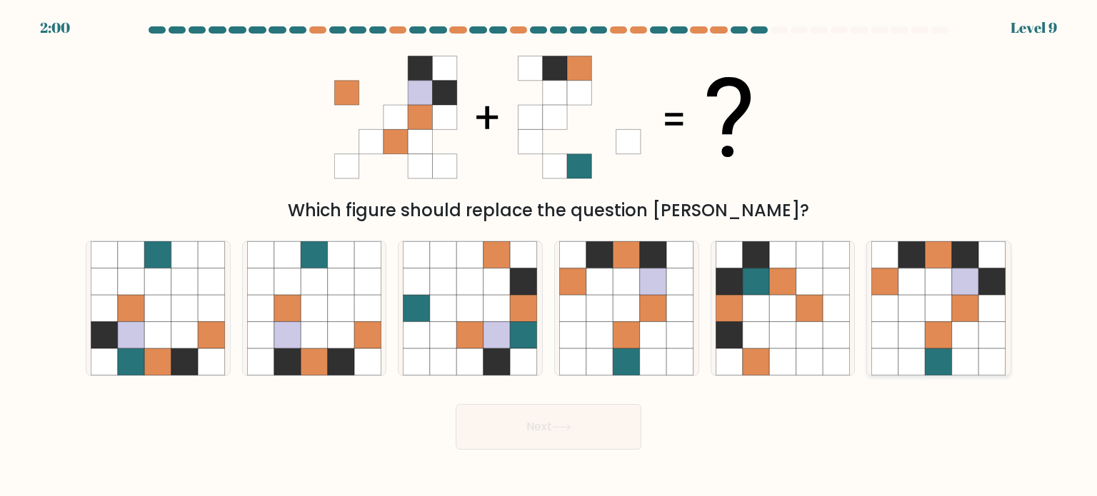
click at [946, 334] on icon at bounding box center [939, 334] width 27 height 27
click at [549, 256] on input "f." at bounding box center [549, 252] width 1 height 7
radio input "true"
click at [571, 426] on icon at bounding box center [561, 428] width 19 height 8
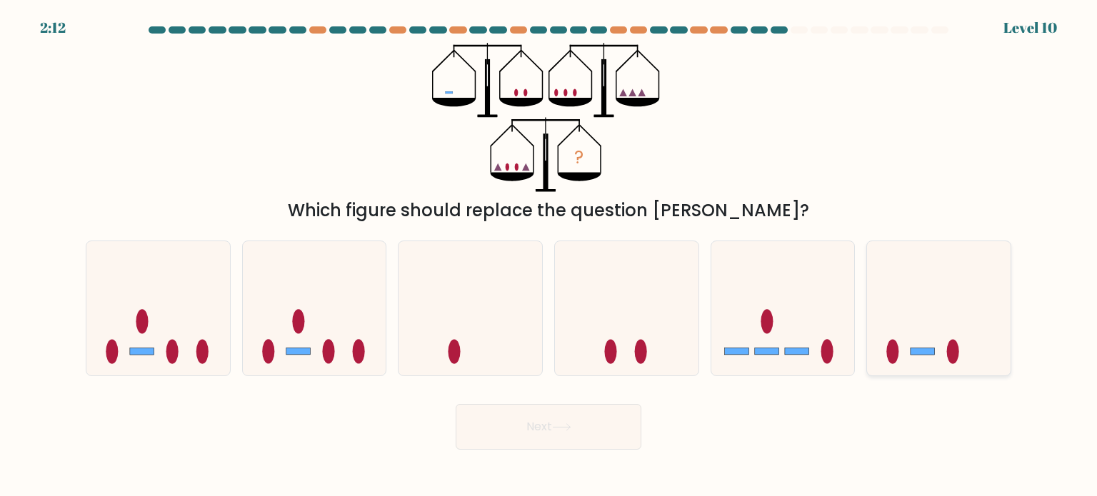
click at [919, 359] on icon at bounding box center [939, 308] width 144 height 119
click at [549, 256] on input "f." at bounding box center [549, 252] width 1 height 7
radio input "true"
click at [591, 432] on button "Next" at bounding box center [549, 427] width 186 height 46
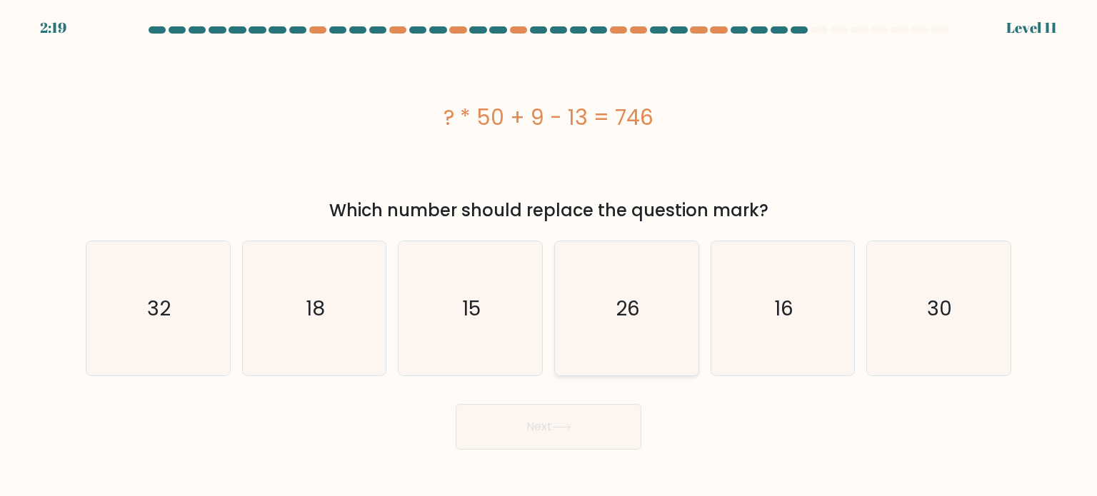
click at [601, 291] on icon "26" at bounding box center [626, 308] width 134 height 134
click at [549, 256] on input "d. 26" at bounding box center [549, 252] width 1 height 7
radio input "true"
click at [570, 424] on button "Next" at bounding box center [549, 427] width 186 height 46
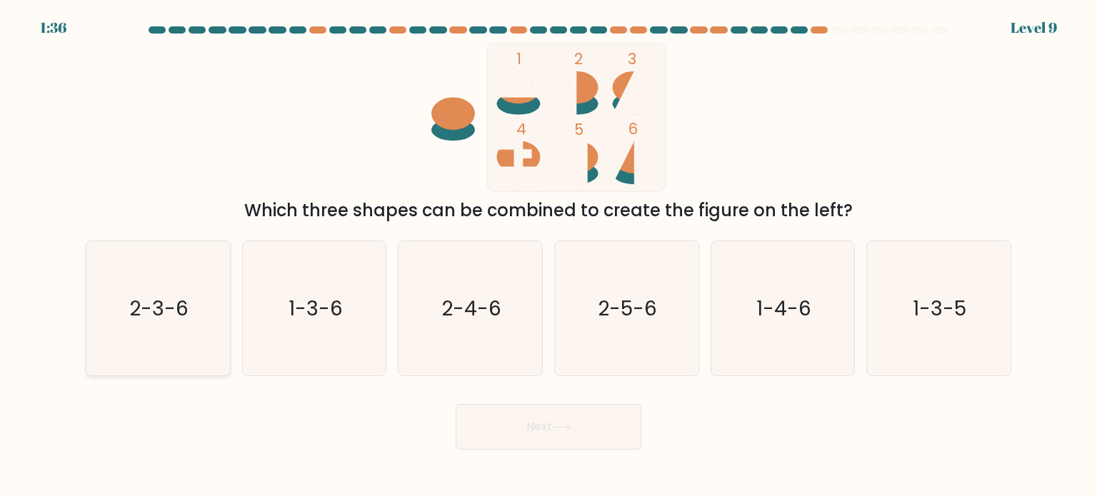
click at [142, 311] on text "2-3-6" at bounding box center [159, 308] width 59 height 29
click at [549, 256] on input "a. 2-3-6" at bounding box center [549, 252] width 1 height 7
radio input "true"
click at [566, 429] on icon at bounding box center [561, 428] width 19 height 8
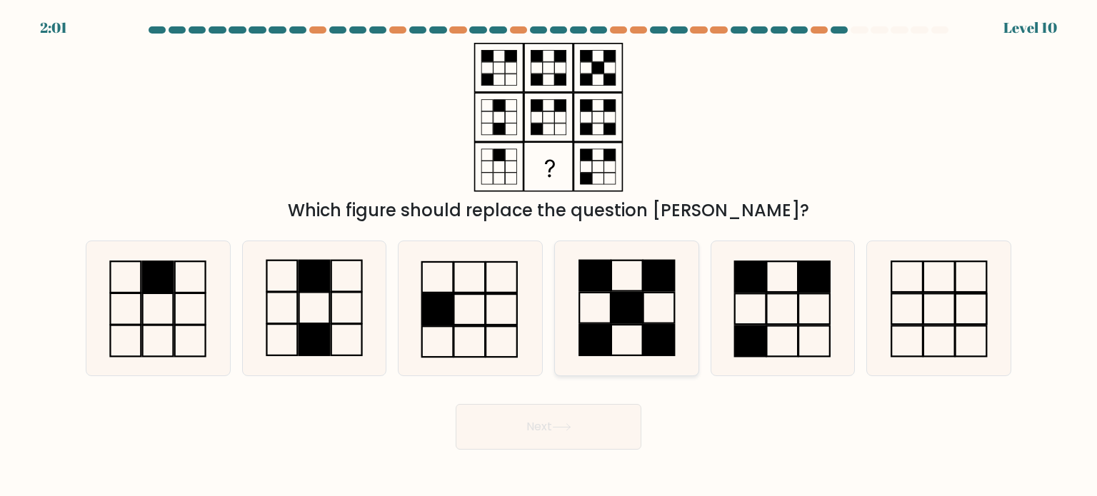
drag, startPoint x: 652, startPoint y: 313, endPoint x: 654, endPoint y: 351, distance: 37.9
click at [652, 314] on icon at bounding box center [626, 308] width 134 height 134
click at [549, 256] on input "d." at bounding box center [549, 252] width 1 height 7
radio input "true"
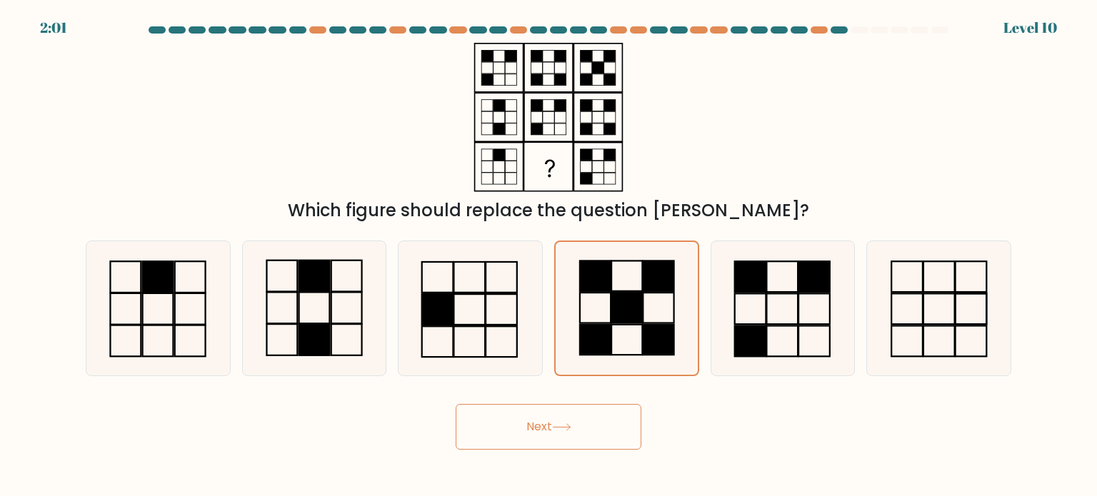
click at [580, 426] on button "Next" at bounding box center [549, 427] width 186 height 46
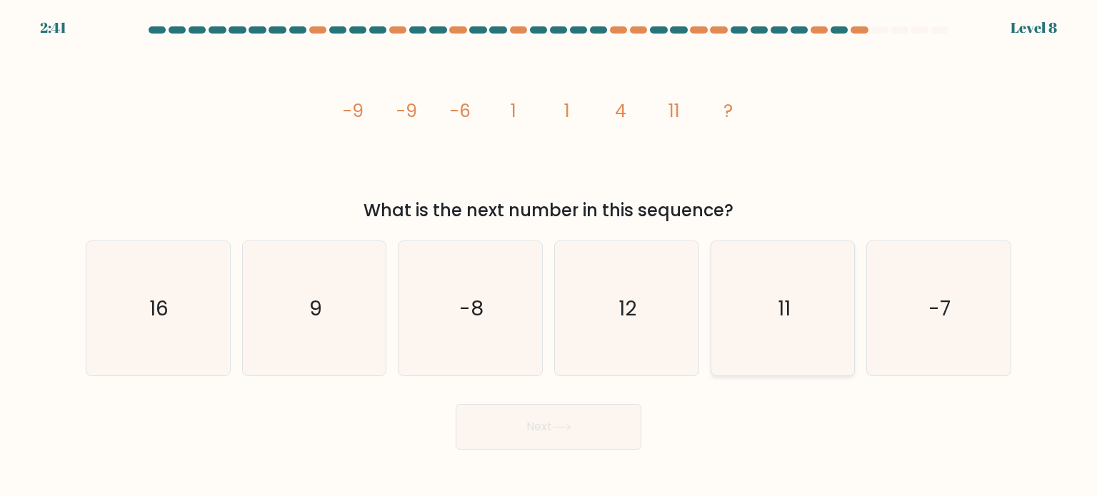
click at [764, 315] on icon "11" at bounding box center [783, 308] width 134 height 134
click at [549, 256] on input "e. 11" at bounding box center [549, 252] width 1 height 7
radio input "true"
click at [536, 424] on button "Next" at bounding box center [549, 427] width 186 height 46
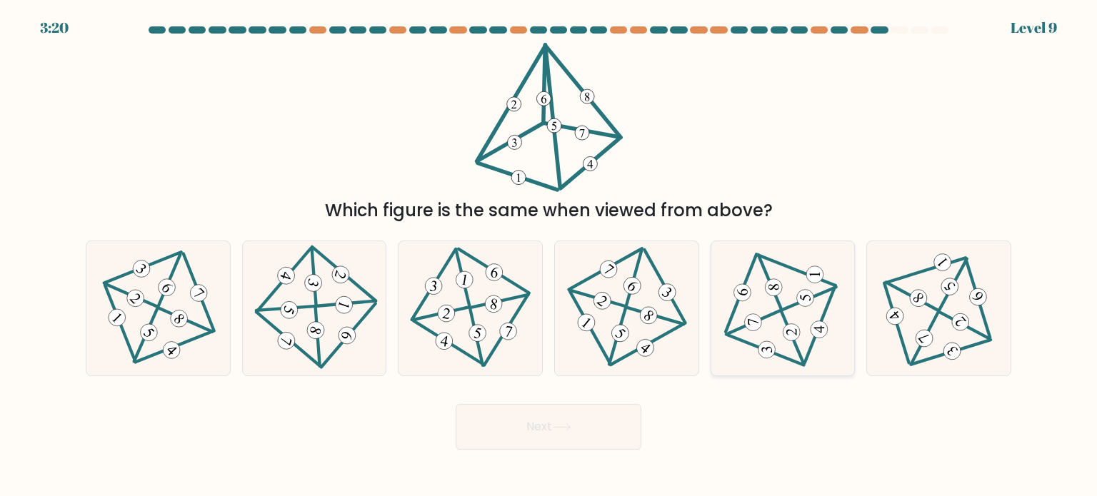
click at [737, 336] on icon at bounding box center [783, 308] width 110 height 108
click at [549, 256] on input "e." at bounding box center [549, 252] width 1 height 7
radio input "true"
click at [579, 417] on button "Next" at bounding box center [549, 427] width 186 height 46
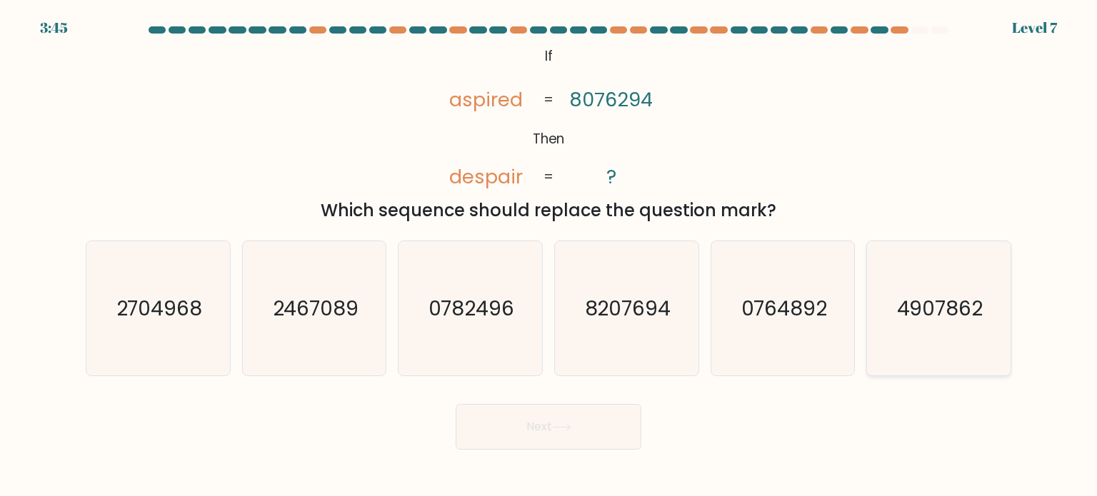
click at [928, 301] on text "4907862" at bounding box center [940, 308] width 86 height 29
click at [549, 256] on input "f. 4907862" at bounding box center [549, 252] width 1 height 7
radio input "true"
click at [526, 414] on button "Next" at bounding box center [549, 427] width 186 height 46
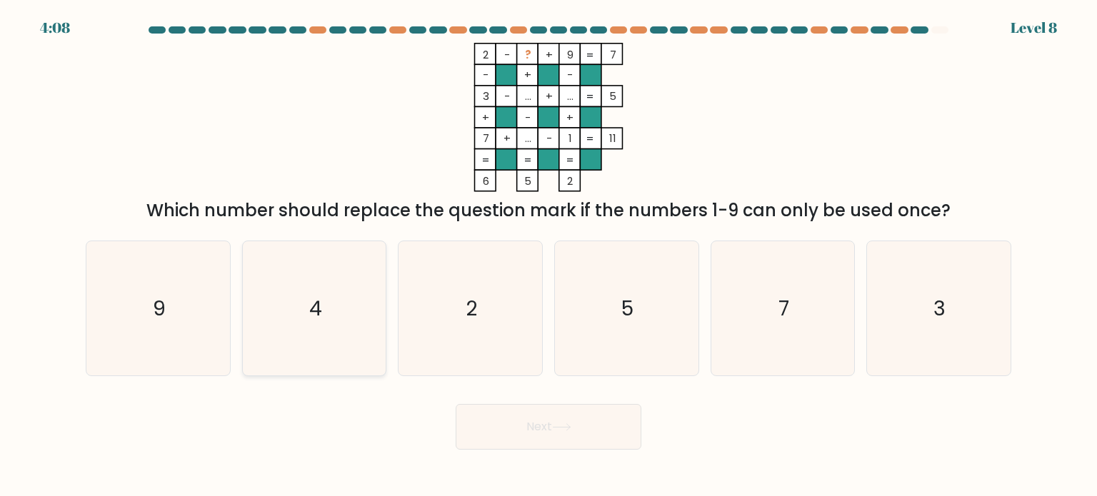
click at [351, 274] on icon "4" at bounding box center [314, 308] width 134 height 134
click at [549, 256] on input "b. 4" at bounding box center [549, 252] width 1 height 7
radio input "true"
click at [549, 414] on button "Next" at bounding box center [549, 427] width 186 height 46
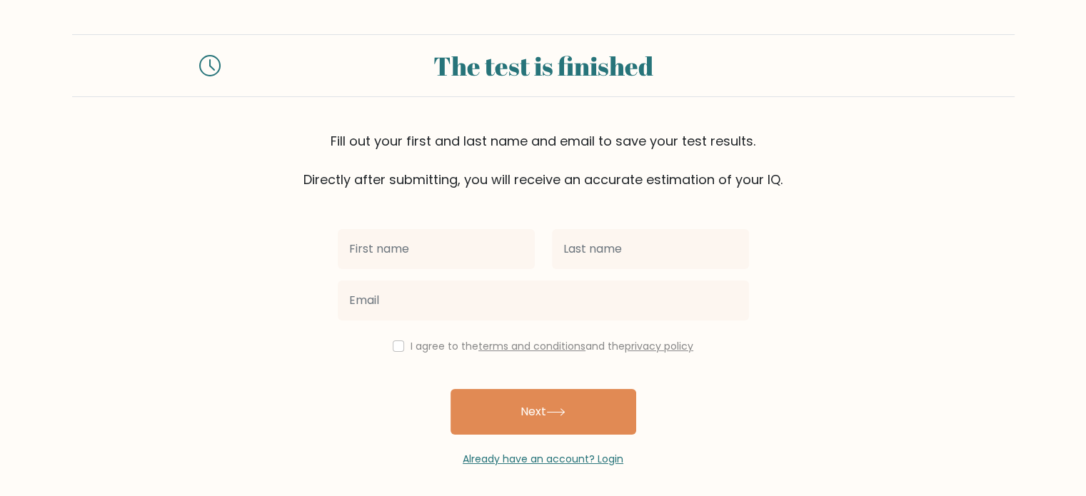
scroll to position [4, 0]
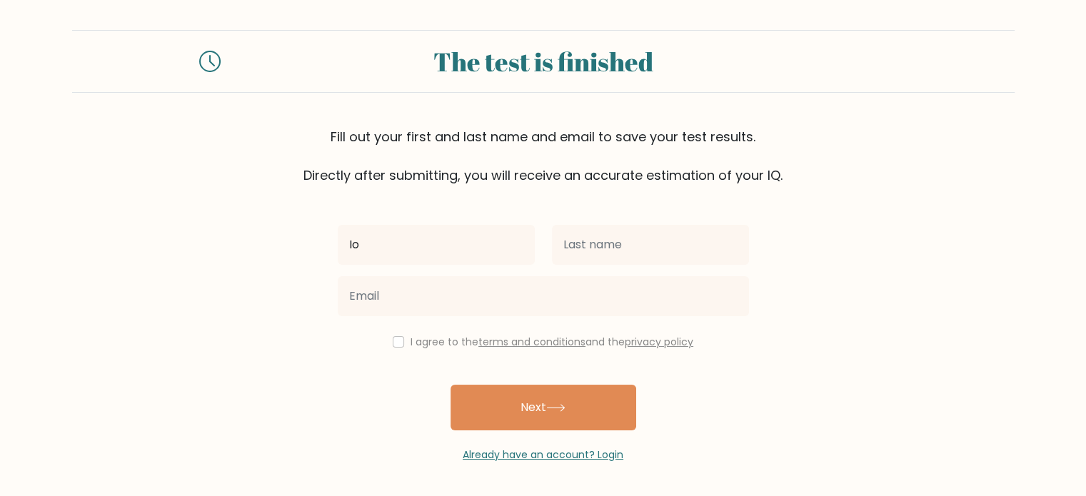
type input "[PERSON_NAME]"
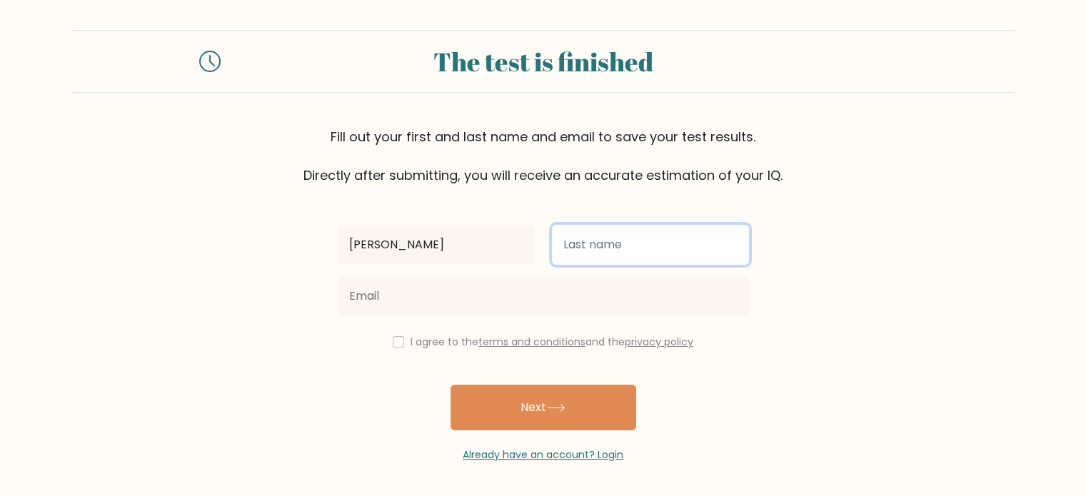
click at [609, 247] on input "text" at bounding box center [650, 245] width 197 height 40
type input "Șotropa"
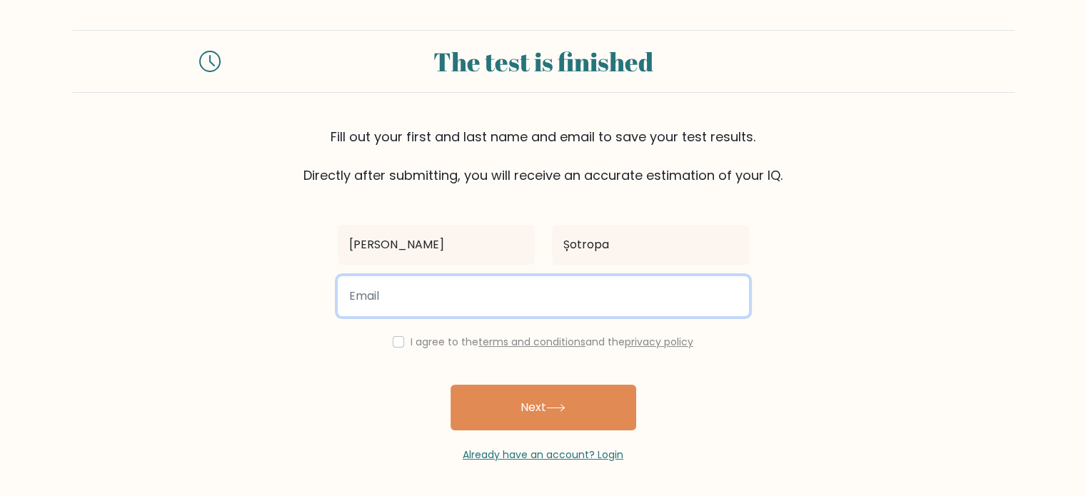
click at [426, 306] on input "email" at bounding box center [543, 296] width 411 height 40
type input "[EMAIL_ADDRESS][DOMAIN_NAME]"
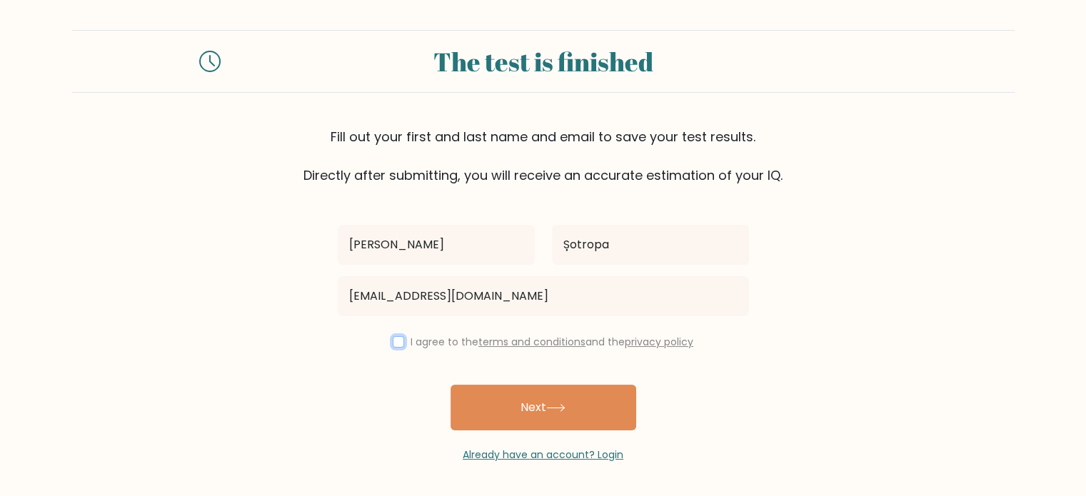
click at [398, 342] on input "checkbox" at bounding box center [398, 341] width 11 height 11
checkbox input "true"
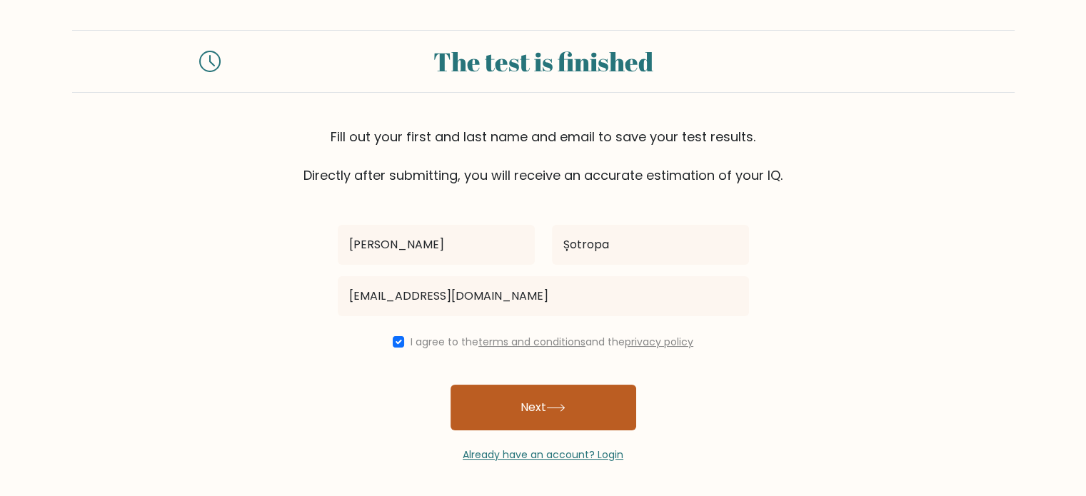
click at [512, 416] on button "Next" at bounding box center [544, 408] width 186 height 46
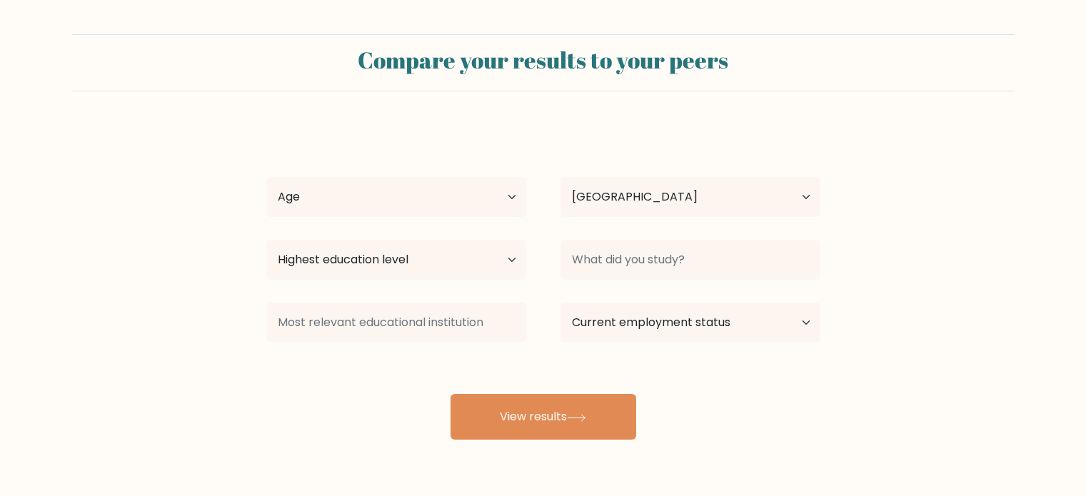
select select "RO"
click at [506, 205] on select "Age Under 18 years old 18-24 years old 25-34 years old 35-44 years old 45-54 ye…" at bounding box center [396, 197] width 260 height 40
click at [503, 202] on select "Age Under 18 years old 18-24 years old 25-34 years old 35-44 years old 45-54 ye…" at bounding box center [396, 197] width 260 height 40
click at [500, 202] on select "Age Under 18 years old 18-24 years old 25-34 years old 35-44 years old 45-54 ye…" at bounding box center [396, 197] width 260 height 40
select select "18_24"
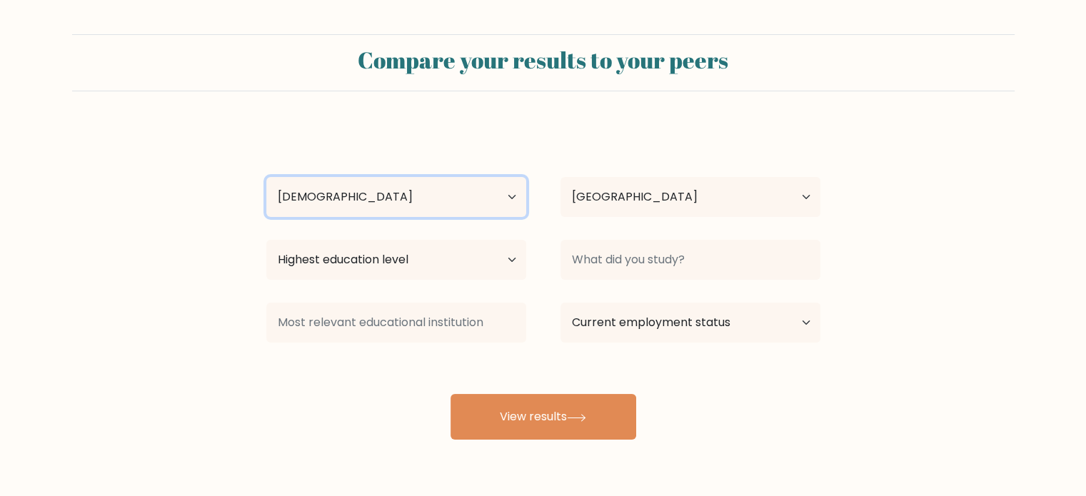
click at [266, 177] on select "Age Under 18 years old 18-24 years old 25-34 years old 35-44 years old 45-54 ye…" at bounding box center [396, 197] width 260 height 40
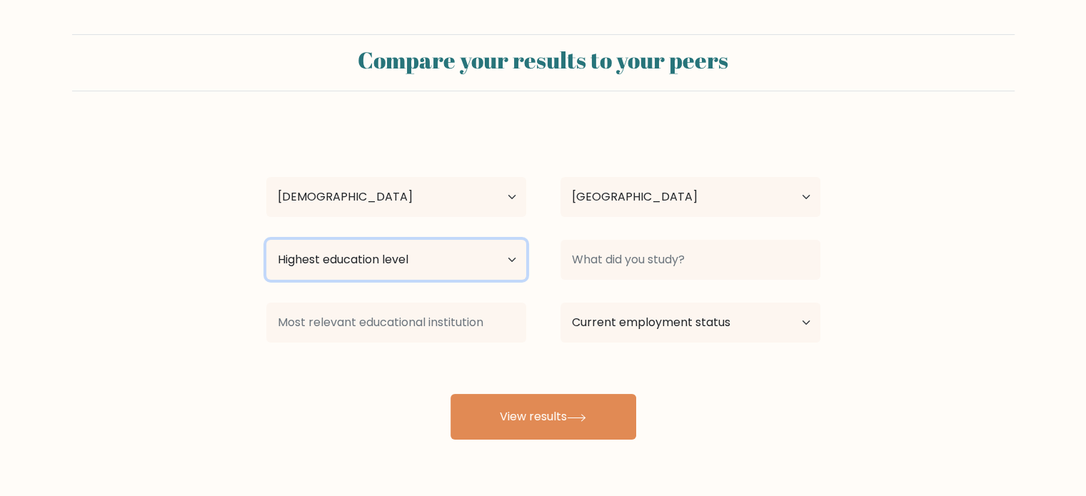
click at [409, 259] on select "Highest education level No schooling Primary Lower Secondary Upper Secondary Oc…" at bounding box center [396, 260] width 260 height 40
select select "upper_secondary"
click at [266, 240] on select "Highest education level No schooling Primary Lower Secondary Upper Secondary Oc…" at bounding box center [396, 260] width 260 height 40
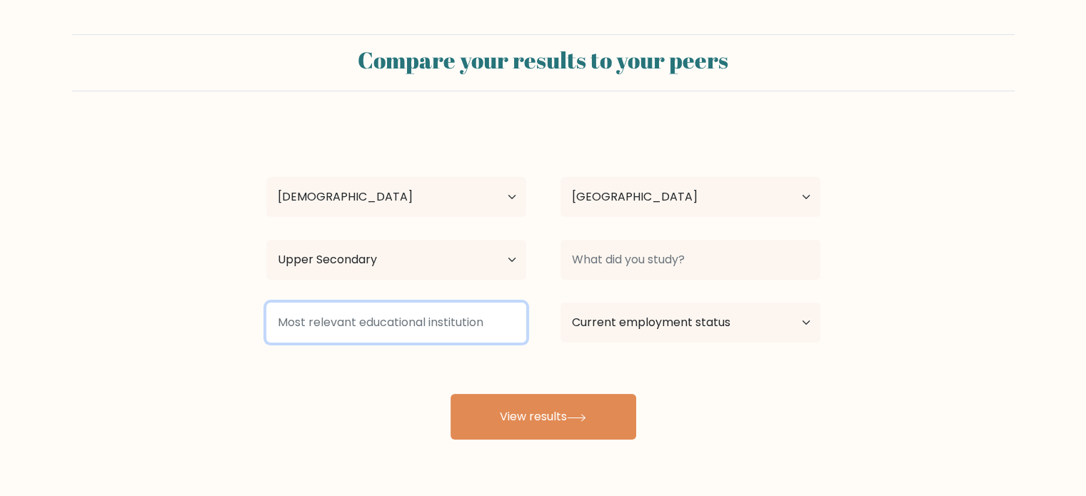
click at [374, 329] on input at bounding box center [396, 323] width 260 height 40
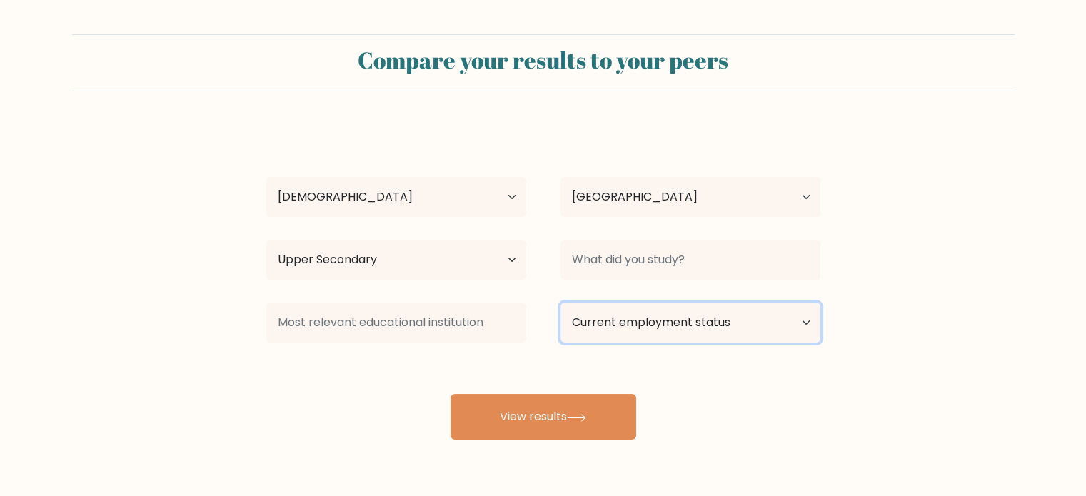
click at [607, 322] on select "Current employment status Employed Student Retired Other / prefer not to answer" at bounding box center [691, 323] width 260 height 40
select select "student"
click at [561, 303] on select "Current employment status Employed Student Retired Other / prefer not to answer" at bounding box center [691, 323] width 260 height 40
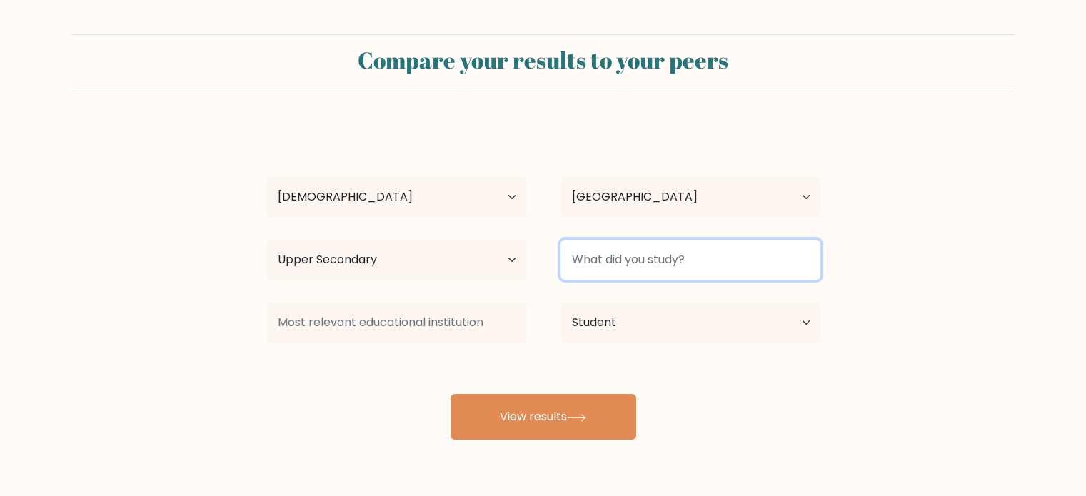
click at [614, 274] on input at bounding box center [691, 260] width 260 height 40
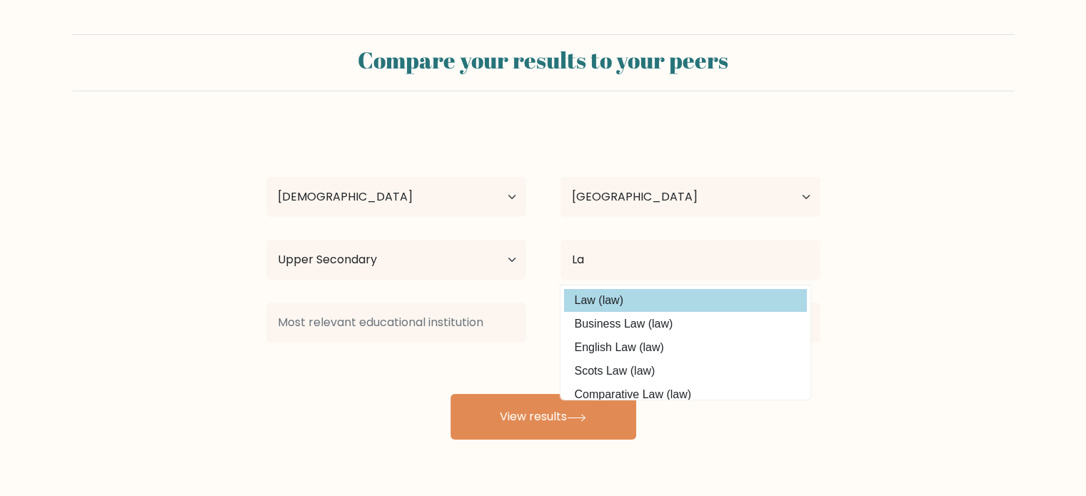
click at [619, 309] on option "Law (law)" at bounding box center [685, 300] width 243 height 23
type input "Law"
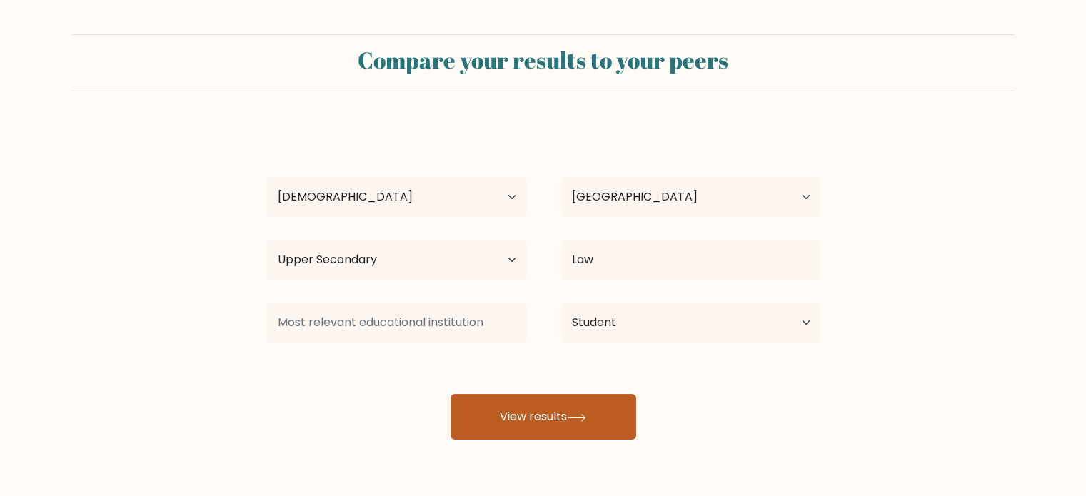
click at [572, 420] on icon at bounding box center [576, 418] width 19 height 8
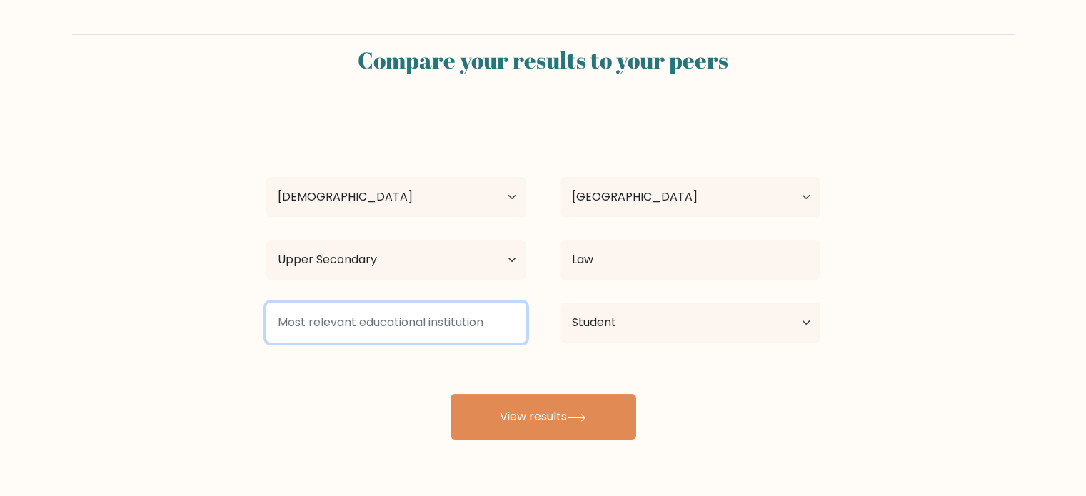
click at [386, 331] on input at bounding box center [396, 323] width 260 height 40
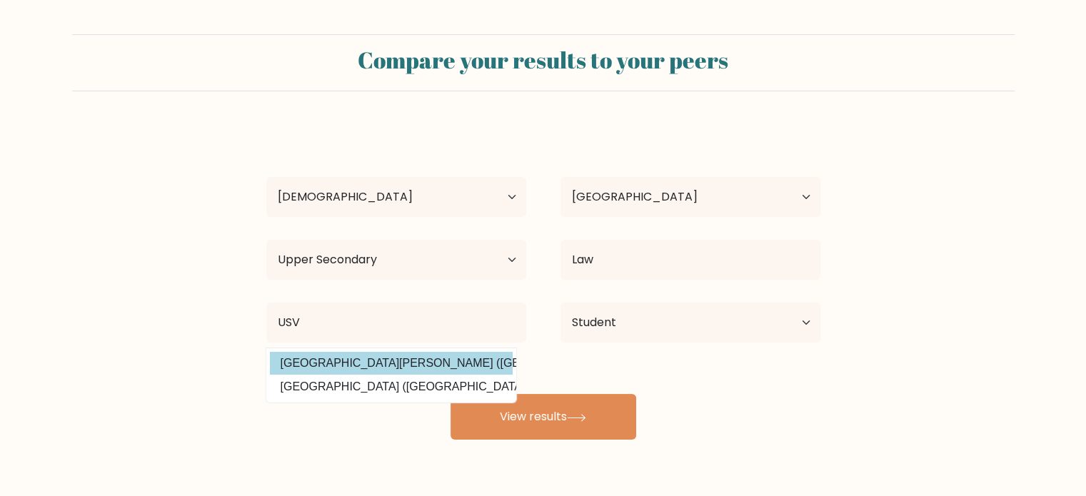
click at [395, 362] on option "Universitatea Stefan cel Mare Suceava (Romania)" at bounding box center [391, 363] width 243 height 23
type input "Universitatea Stefan cel Mare Suceava"
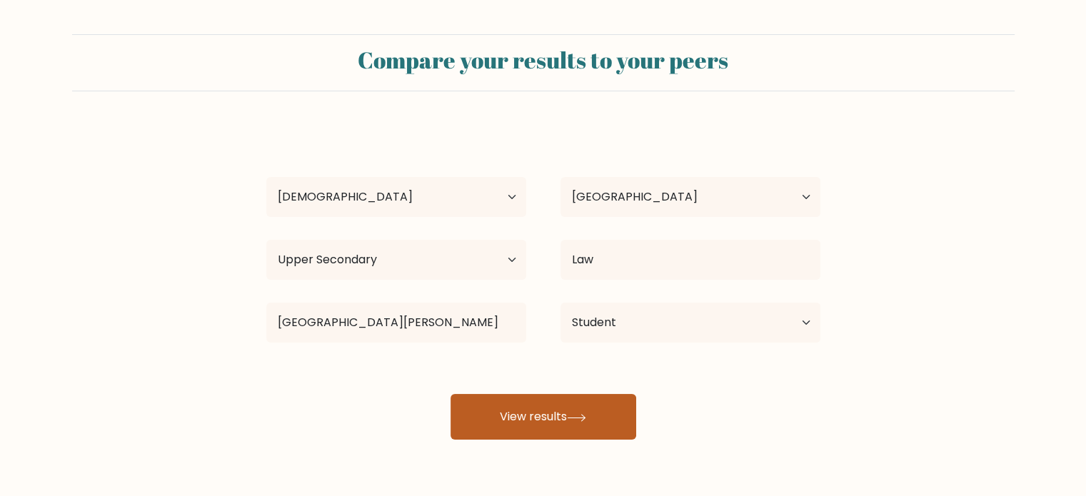
click at [531, 414] on button "View results" at bounding box center [544, 417] width 186 height 46
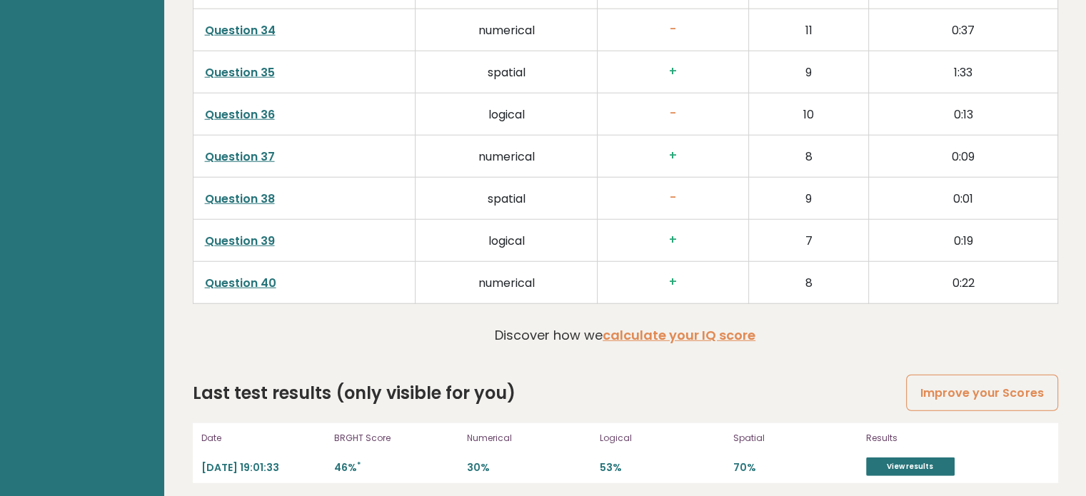
scroll to position [3739, 0]
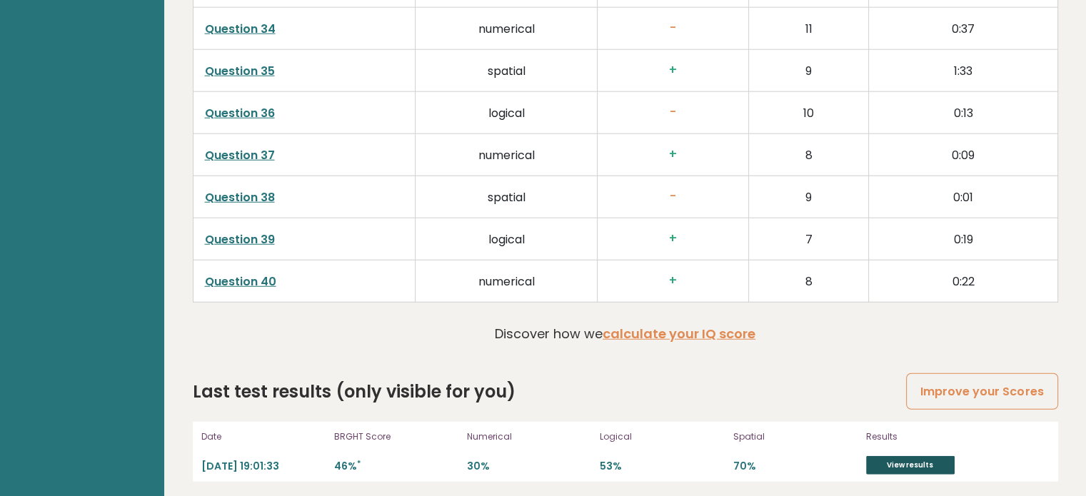
click at [898, 459] on link "View results" at bounding box center [910, 465] width 89 height 19
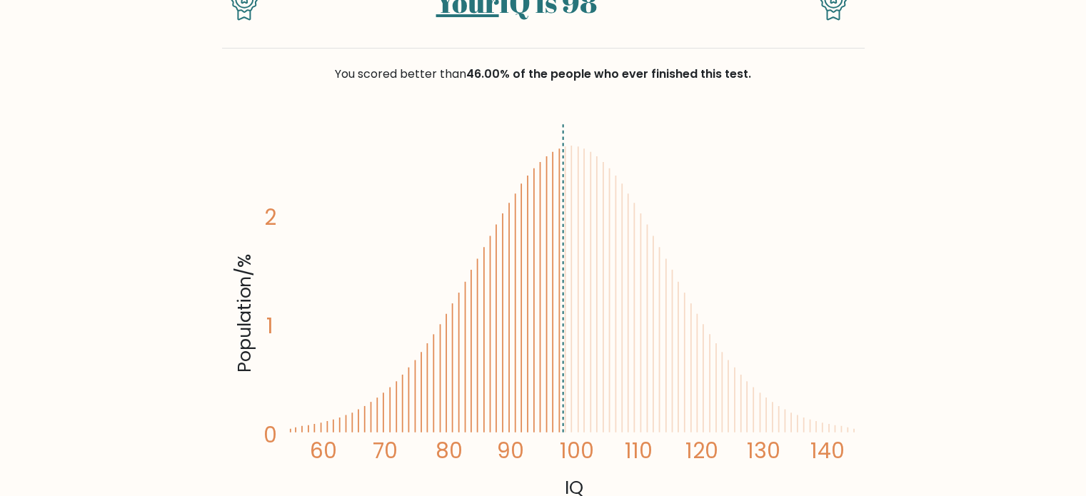
scroll to position [71, 0]
